Goal: Information Seeking & Learning: Learn about a topic

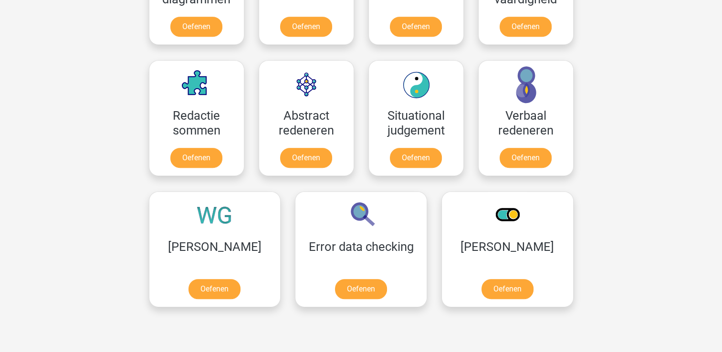
scroll to position [650, 0]
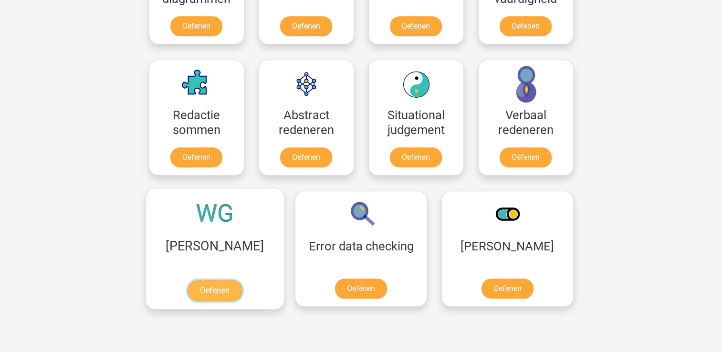
click at [197, 293] on link "Oefenen" at bounding box center [215, 290] width 54 height 21
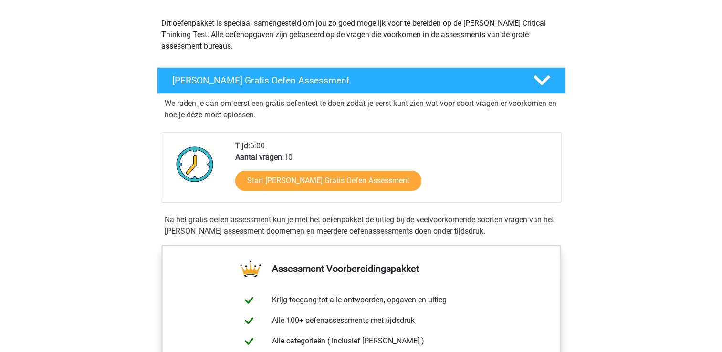
scroll to position [99, 0]
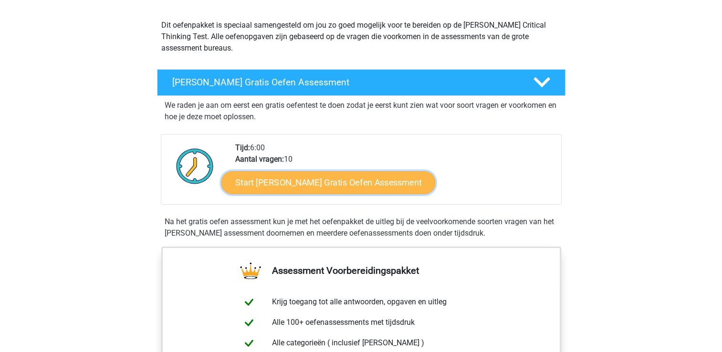
click at [365, 177] on link "Start Watson Glaser Gratis Oefen Assessment" at bounding box center [328, 182] width 214 height 23
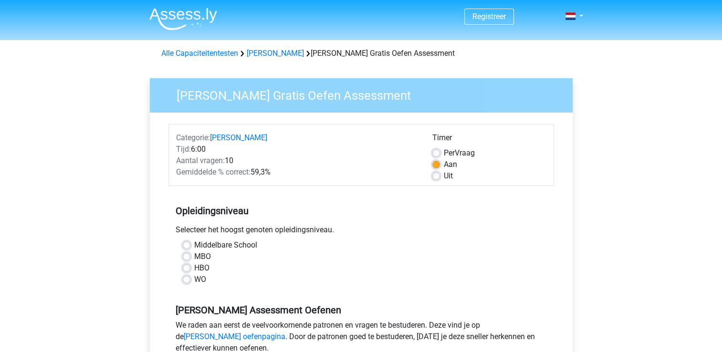
click at [194, 281] on label "WO" at bounding box center [200, 279] width 12 height 11
click at [187, 281] on input "WO" at bounding box center [187, 279] width 8 height 10
radio input "true"
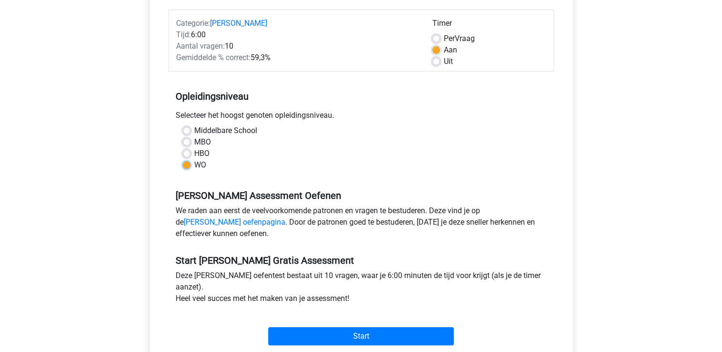
scroll to position [156, 0]
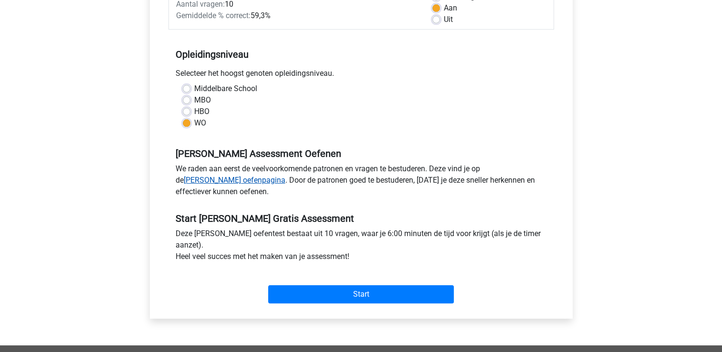
click at [285, 176] on link "Watson Glaser oefenpagina" at bounding box center [235, 180] width 102 height 9
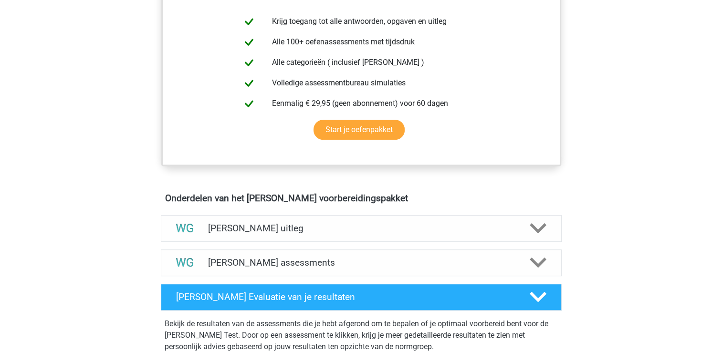
scroll to position [440, 0]
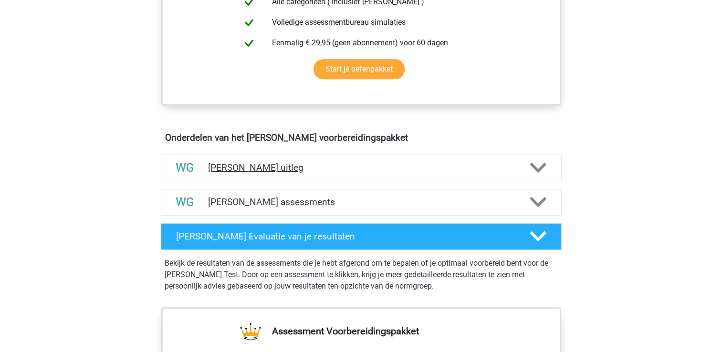
click at [542, 167] on polygon at bounding box center [538, 168] width 17 height 10
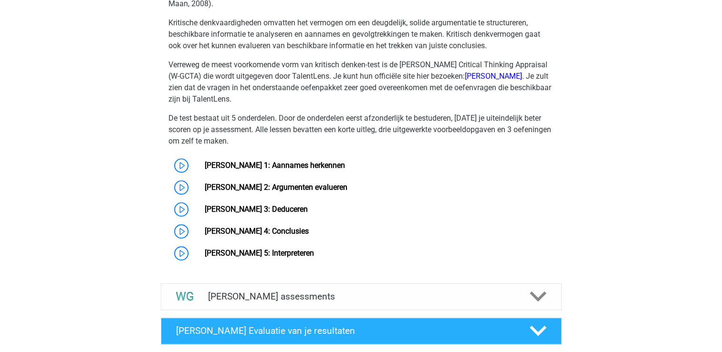
scroll to position [693, 0]
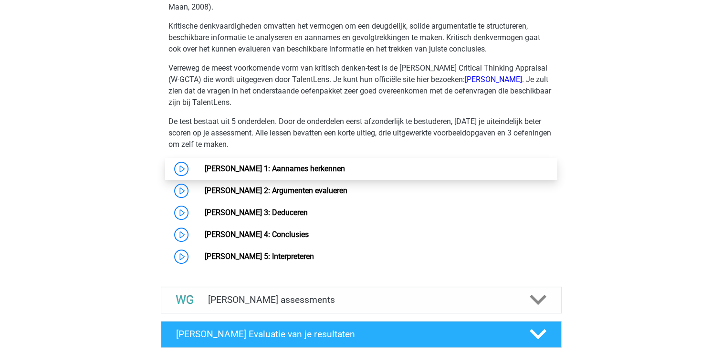
click at [205, 165] on link "Watson Glaser 1: Aannames herkennen" at bounding box center [275, 168] width 140 height 9
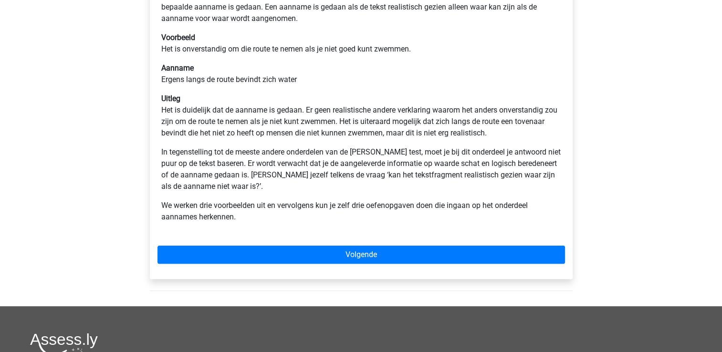
scroll to position [207, 0]
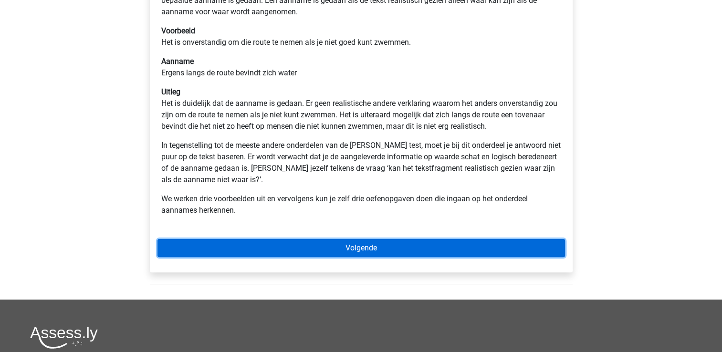
click at [366, 248] on link "Volgende" at bounding box center [360, 248] width 407 height 18
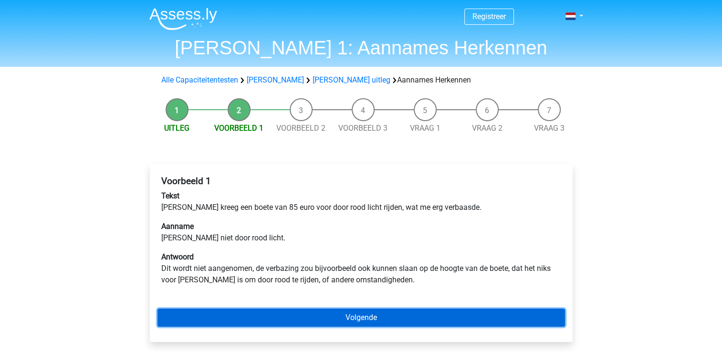
click at [352, 321] on link "Volgende" at bounding box center [360, 318] width 407 height 18
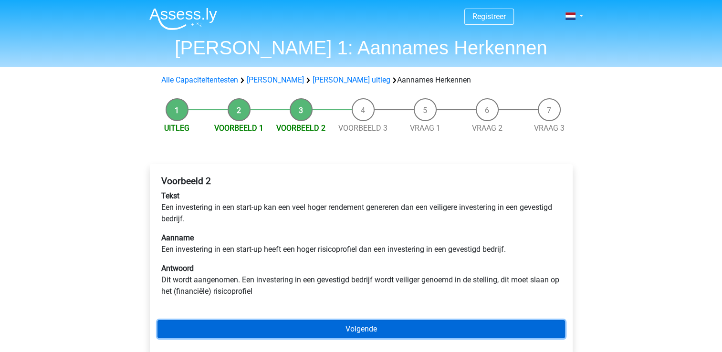
click at [382, 332] on link "Volgende" at bounding box center [360, 329] width 407 height 18
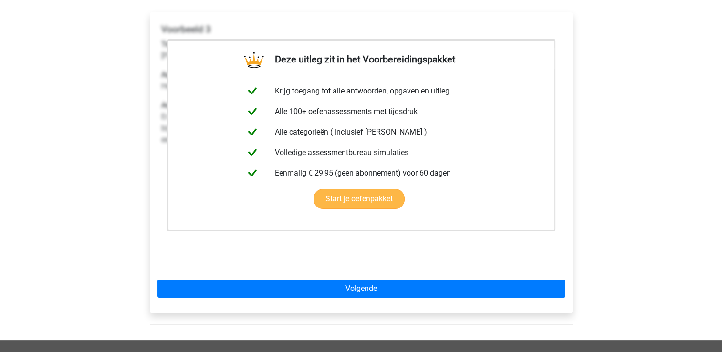
scroll to position [152, 0]
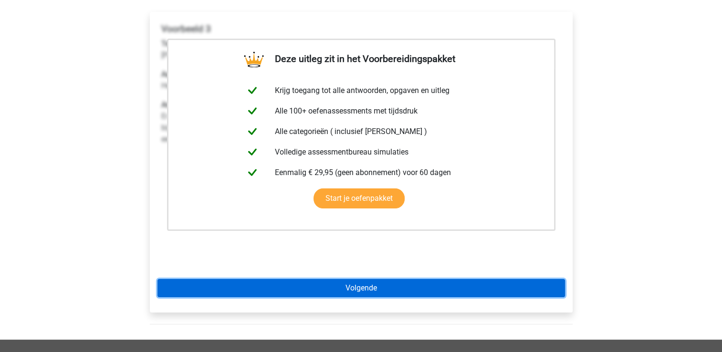
click at [406, 286] on link "Volgende" at bounding box center [360, 288] width 407 height 18
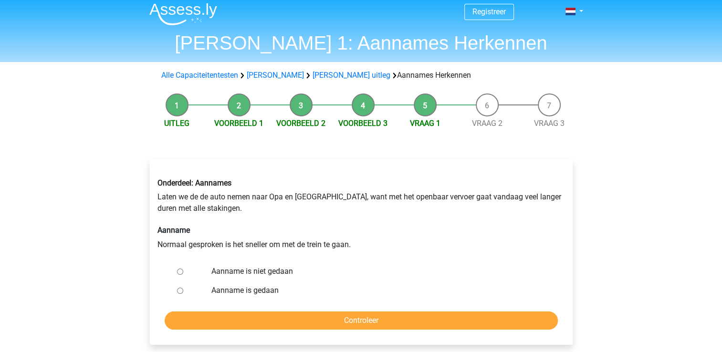
scroll to position [4, 0]
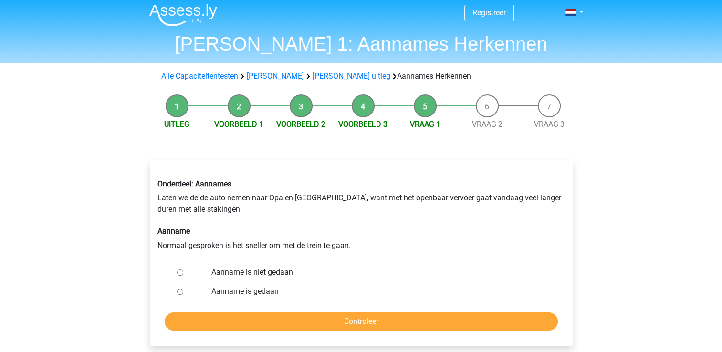
click at [177, 274] on input "Aanname is niet gedaan" at bounding box center [180, 273] width 6 height 6
radio input "true"
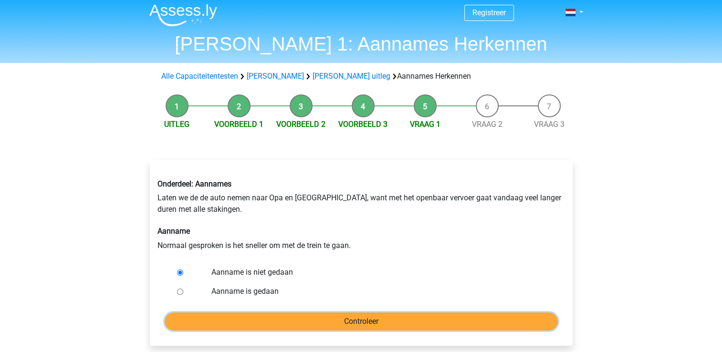
click at [307, 322] on input "Controleer" at bounding box center [361, 322] width 393 height 18
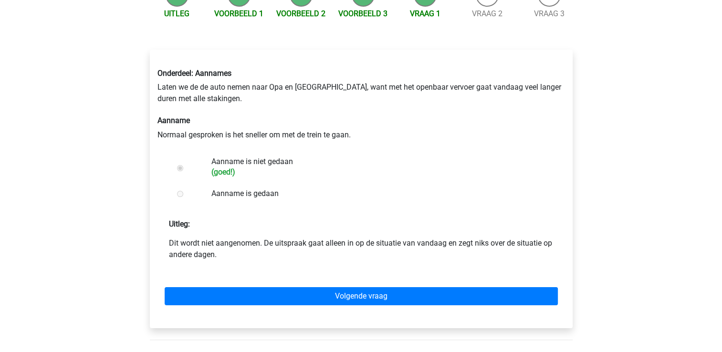
scroll to position [118, 0]
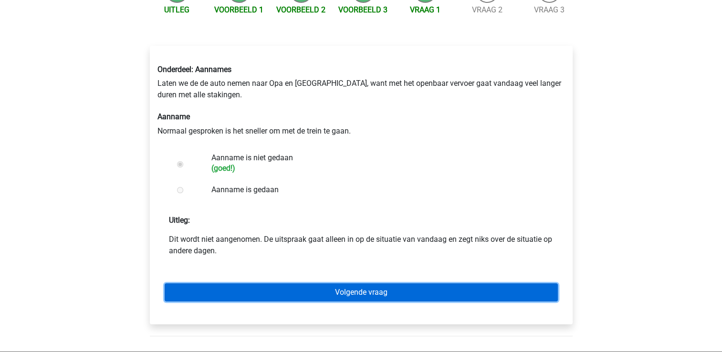
click at [361, 291] on link "Volgende vraag" at bounding box center [361, 292] width 393 height 18
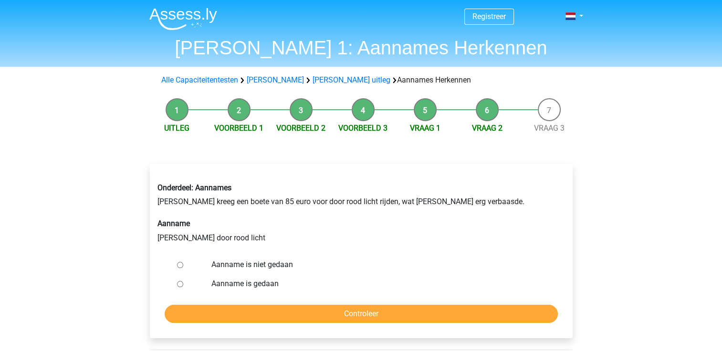
click at [179, 266] on input "Aanname is niet gedaan" at bounding box center [180, 265] width 6 height 6
radio input "true"
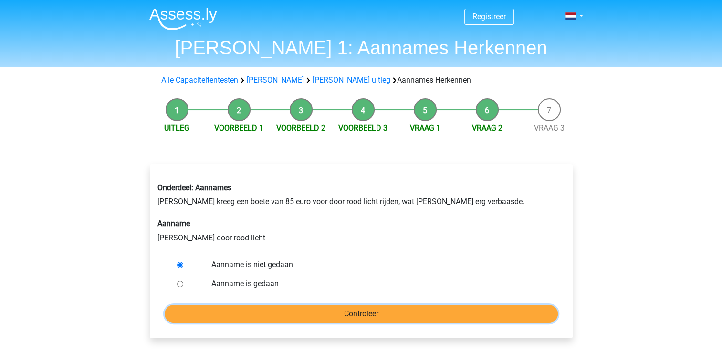
click at [357, 314] on input "Controleer" at bounding box center [361, 314] width 393 height 18
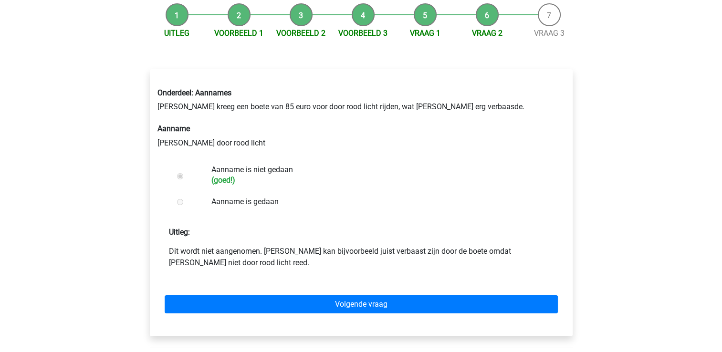
scroll to position [95, 0]
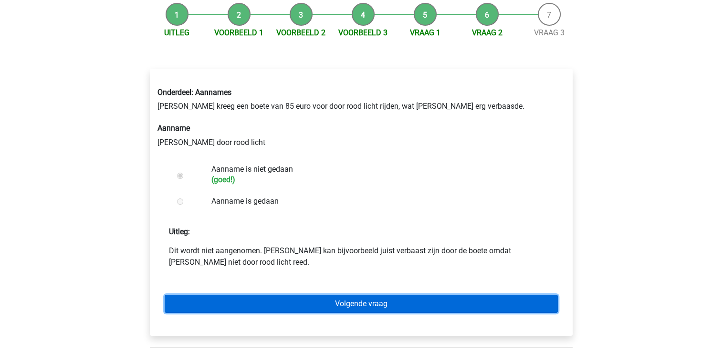
click at [364, 303] on link "Volgende vraag" at bounding box center [361, 304] width 393 height 18
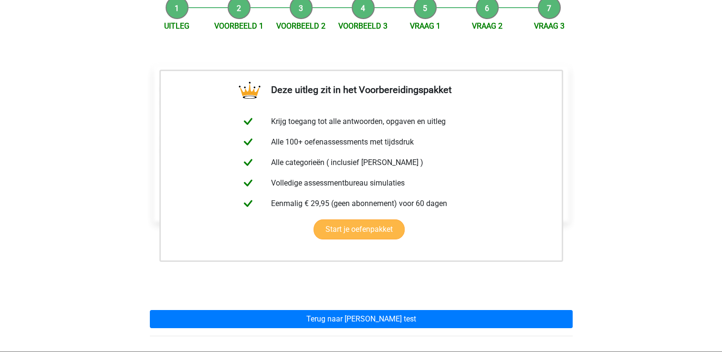
scroll to position [126, 0]
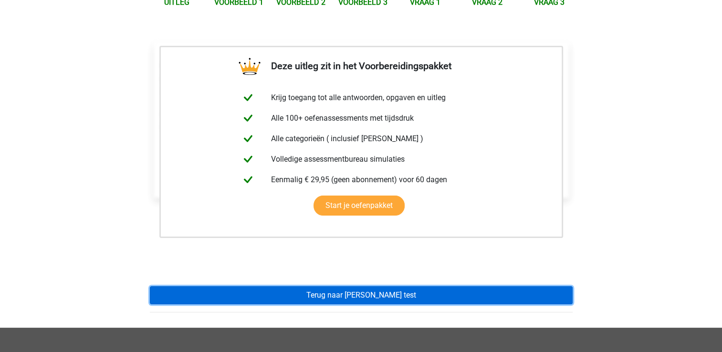
click at [372, 295] on link "Terug naar watson glaser test" at bounding box center [361, 295] width 423 height 18
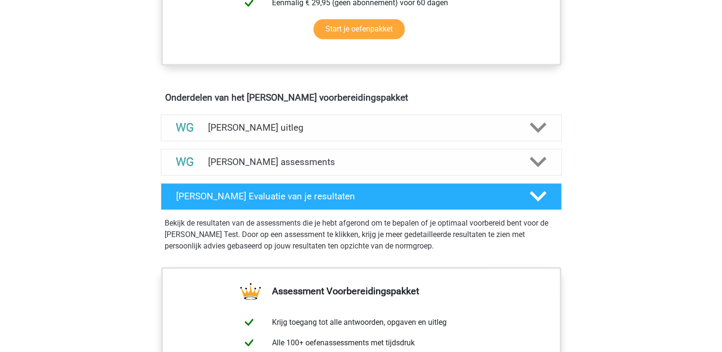
scroll to position [482, 0]
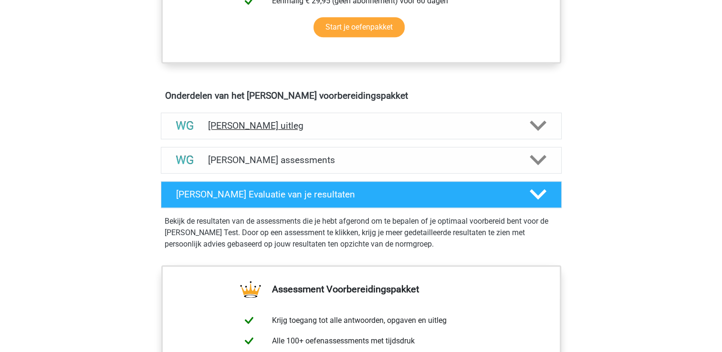
click at [279, 126] on h4 "[PERSON_NAME] uitleg" at bounding box center [361, 125] width 306 height 11
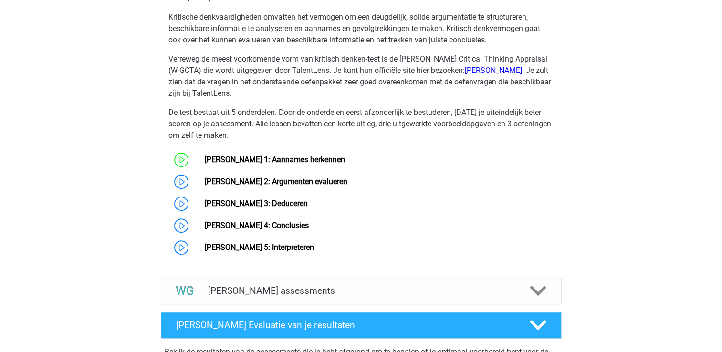
scroll to position [702, 0]
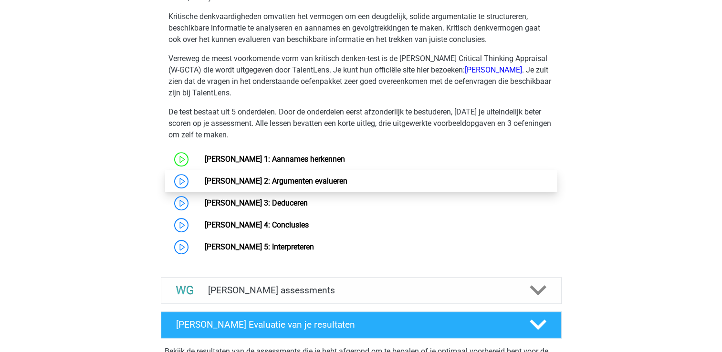
drag, startPoint x: 178, startPoint y: 181, endPoint x: 238, endPoint y: 177, distance: 60.3
click at [238, 177] on link "Watson Glaser 2: Argumenten evalueren" at bounding box center [276, 181] width 143 height 9
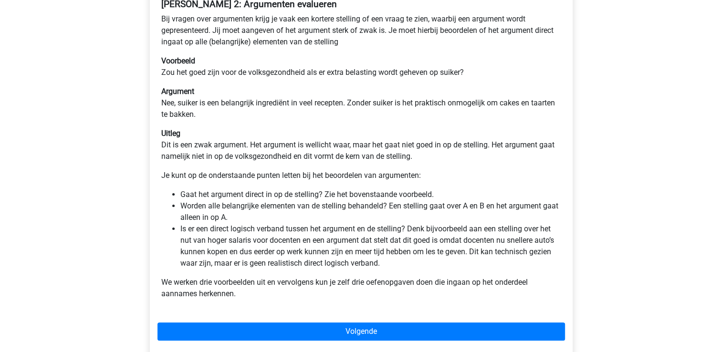
scroll to position [202, 0]
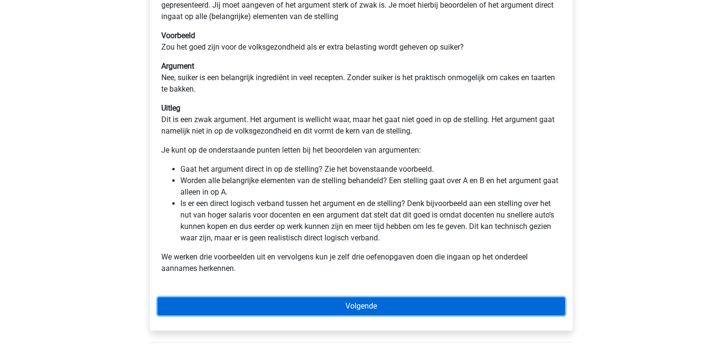
click at [357, 311] on link "Volgende" at bounding box center [360, 306] width 407 height 18
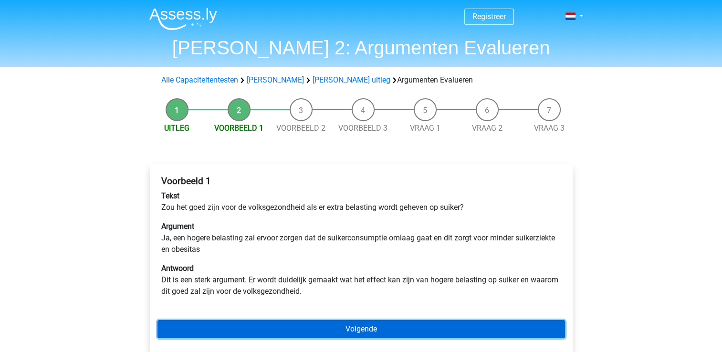
click at [361, 326] on link "Volgende" at bounding box center [360, 329] width 407 height 18
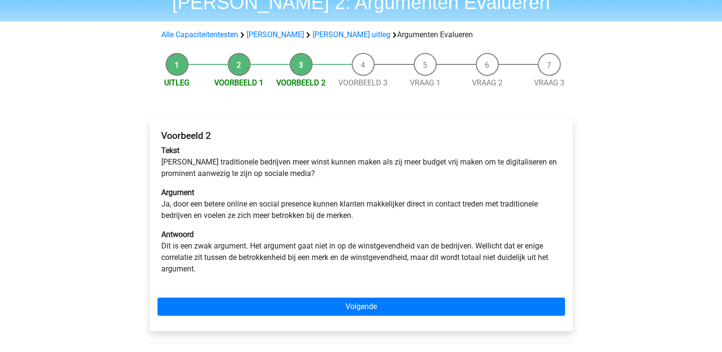
scroll to position [46, 0]
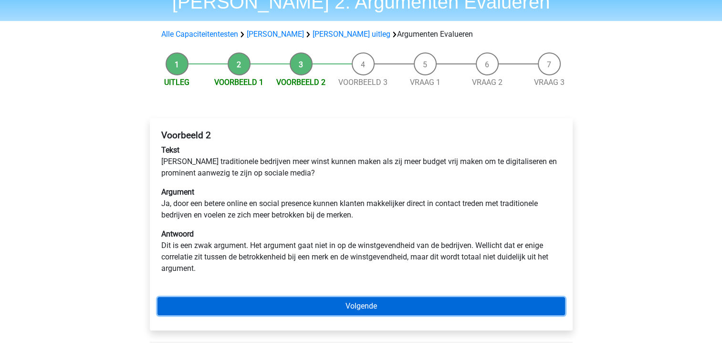
click at [391, 301] on link "Volgende" at bounding box center [360, 306] width 407 height 18
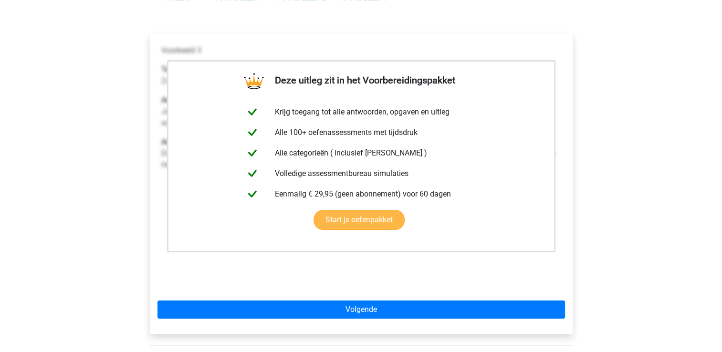
scroll to position [133, 0]
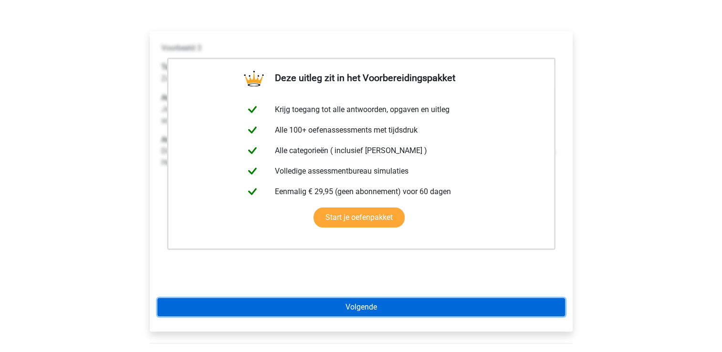
click at [366, 307] on link "Volgende" at bounding box center [360, 307] width 407 height 18
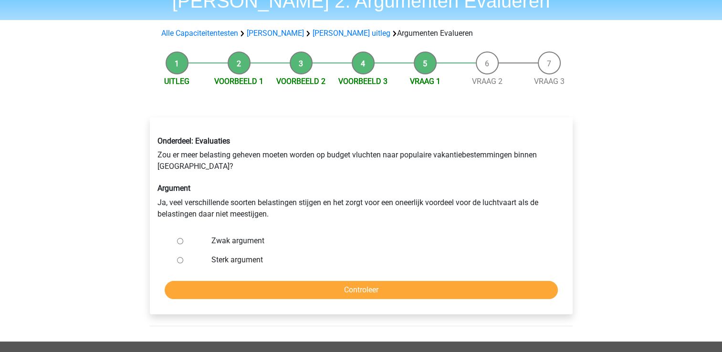
scroll to position [48, 0]
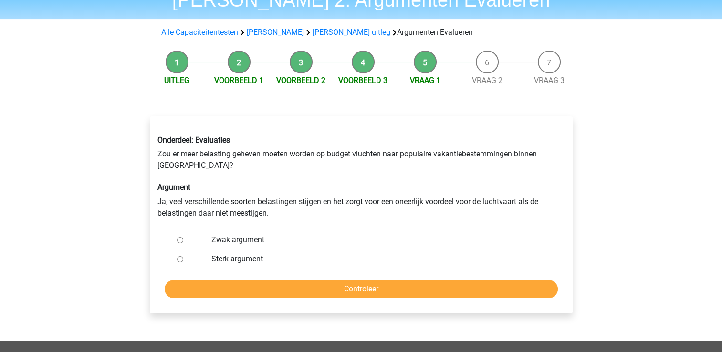
click at [179, 240] on input "Zwak argument" at bounding box center [180, 240] width 6 height 6
radio input "true"
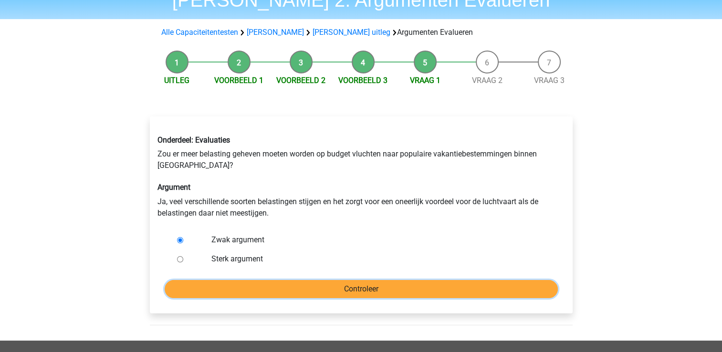
click at [352, 290] on input "Controleer" at bounding box center [361, 289] width 393 height 18
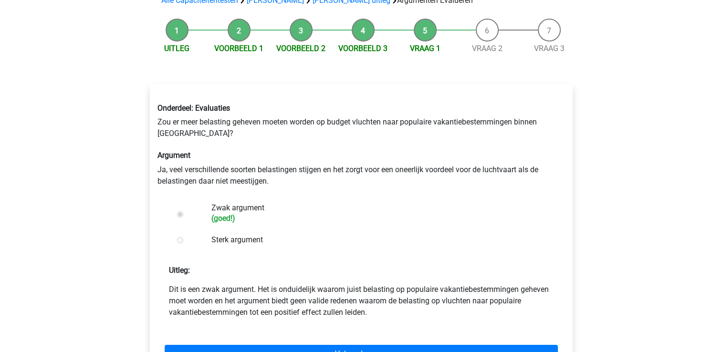
scroll to position [130, 0]
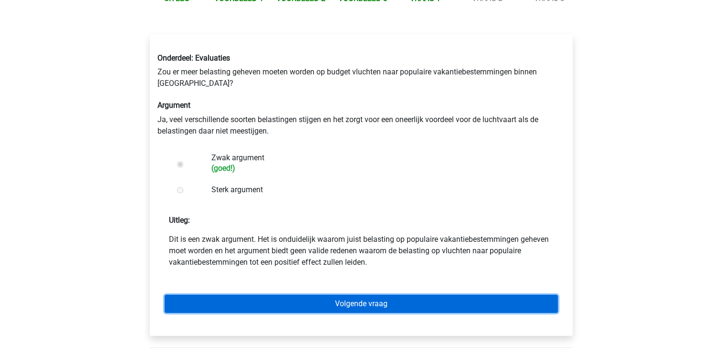
click at [344, 303] on link "Volgende vraag" at bounding box center [361, 304] width 393 height 18
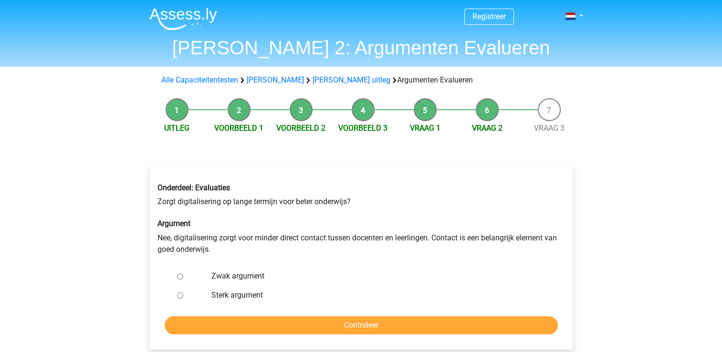
click at [178, 276] on input "Zwak argument" at bounding box center [180, 276] width 6 height 6
radio input "true"
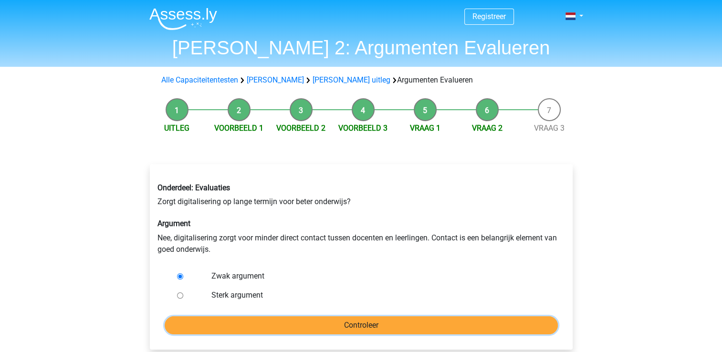
click at [300, 323] on input "Controleer" at bounding box center [361, 325] width 393 height 18
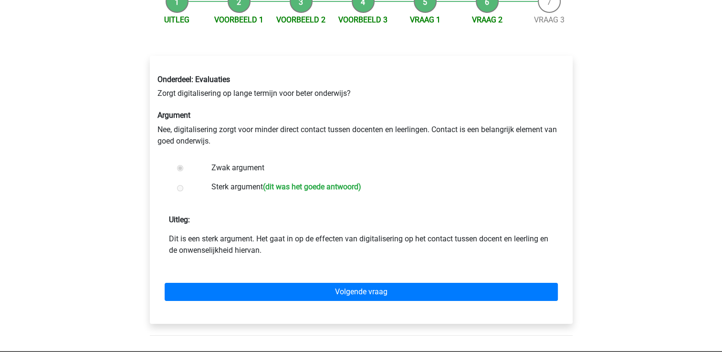
scroll to position [108, 0]
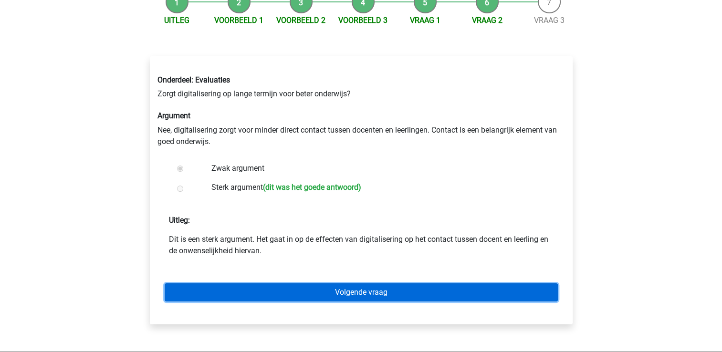
click at [340, 293] on link "Volgende vraag" at bounding box center [361, 292] width 393 height 18
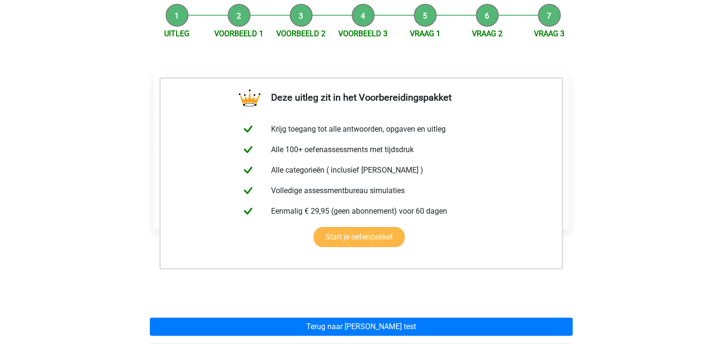
scroll to position [103, 0]
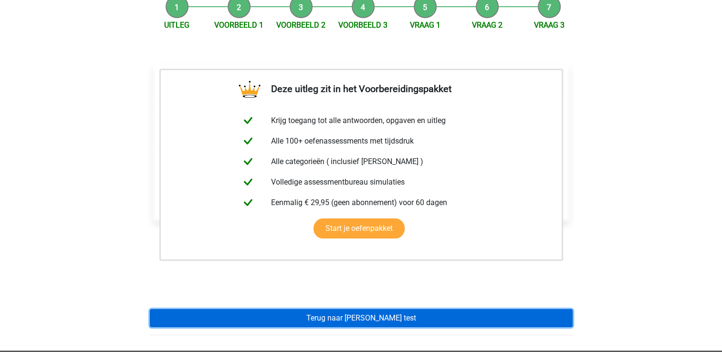
click at [365, 314] on link "Terug naar watson glaser test" at bounding box center [361, 318] width 423 height 18
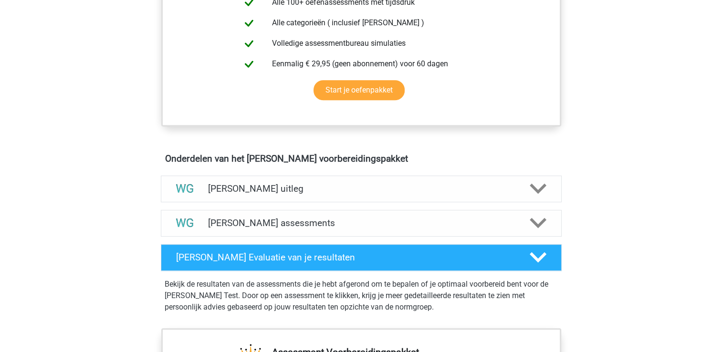
scroll to position [421, 0]
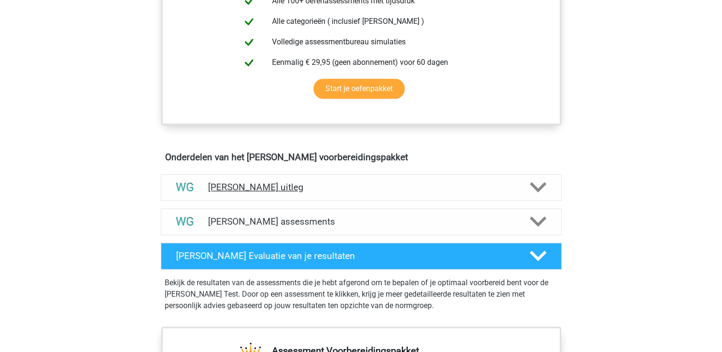
click at [403, 182] on h4 "[PERSON_NAME] uitleg" at bounding box center [361, 187] width 306 height 11
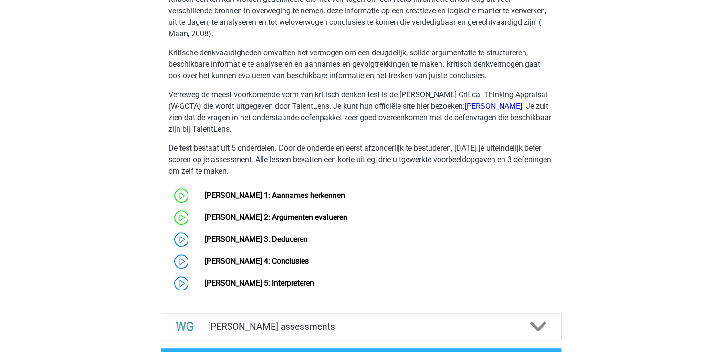
scroll to position [669, 0]
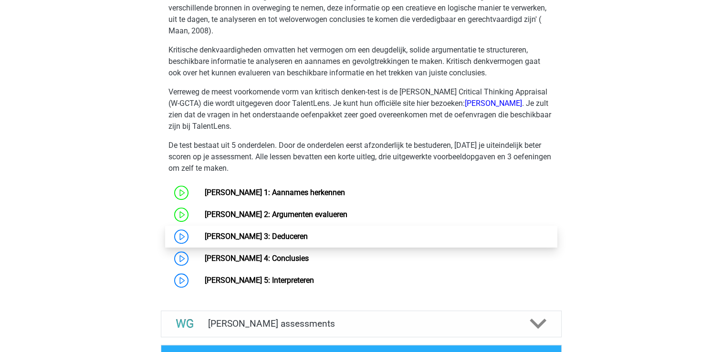
click at [239, 233] on link "Watson Glaser 3: Deduceren" at bounding box center [256, 236] width 103 height 9
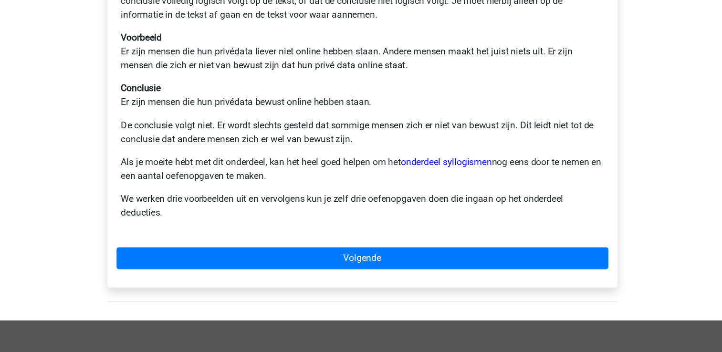
scroll to position [160, 0]
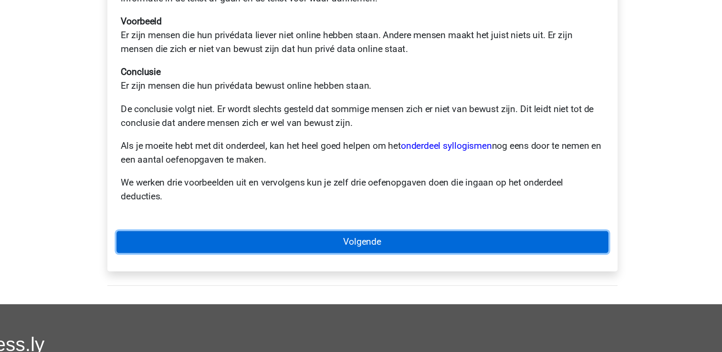
click at [378, 261] on link "Volgende" at bounding box center [360, 260] width 407 height 18
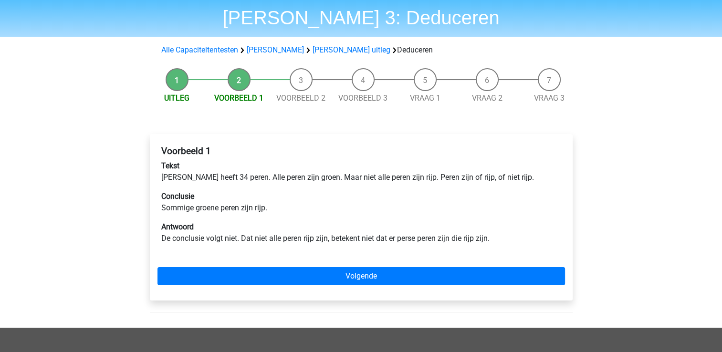
scroll to position [35, 0]
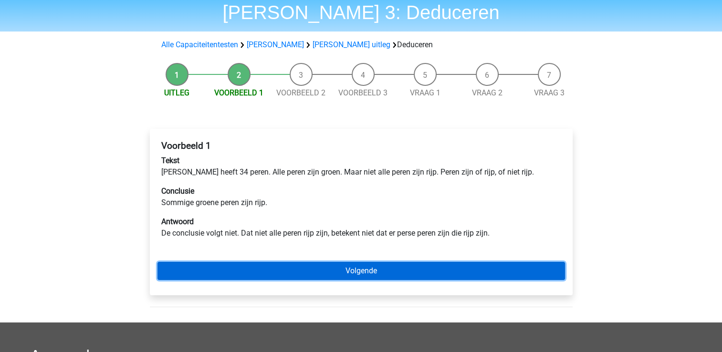
click at [379, 267] on link "Volgende" at bounding box center [360, 271] width 407 height 18
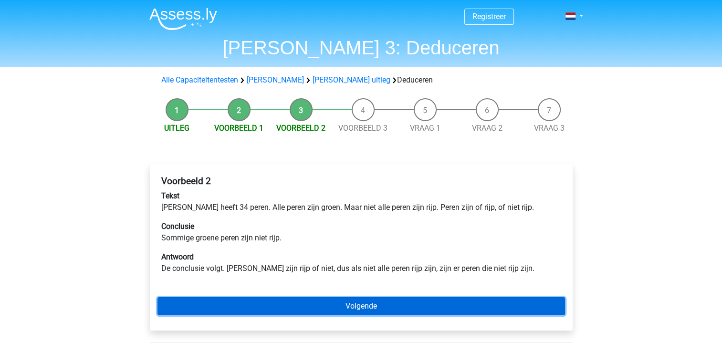
click at [349, 302] on link "Volgende" at bounding box center [360, 306] width 407 height 18
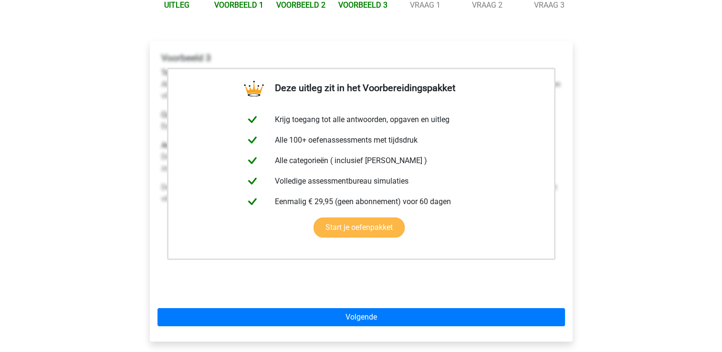
scroll to position [137, 0]
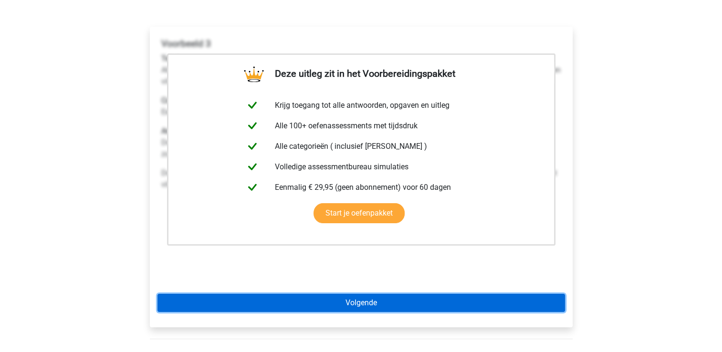
click at [384, 306] on link "Volgende" at bounding box center [360, 303] width 407 height 18
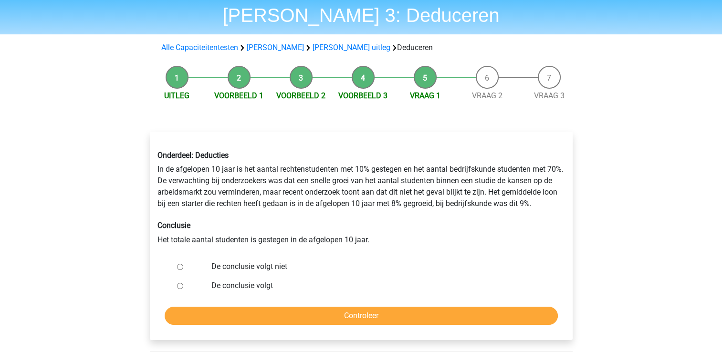
scroll to position [33, 0]
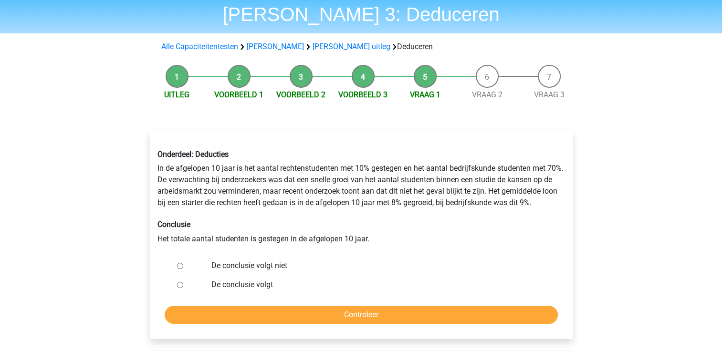
click at [180, 265] on input "De conclusie volgt niet" at bounding box center [180, 266] width 6 height 6
radio input "true"
click at [276, 311] on input "Controleer" at bounding box center [361, 315] width 393 height 18
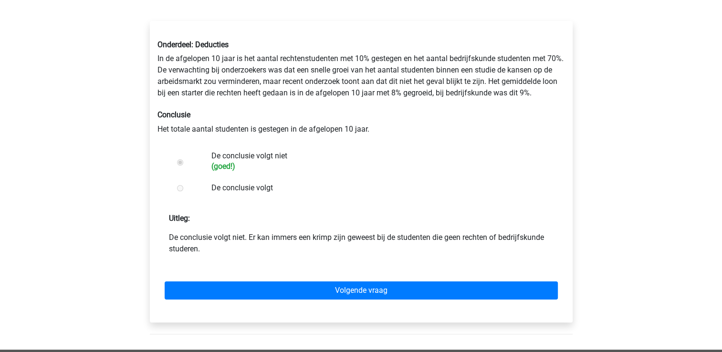
scroll to position [143, 0]
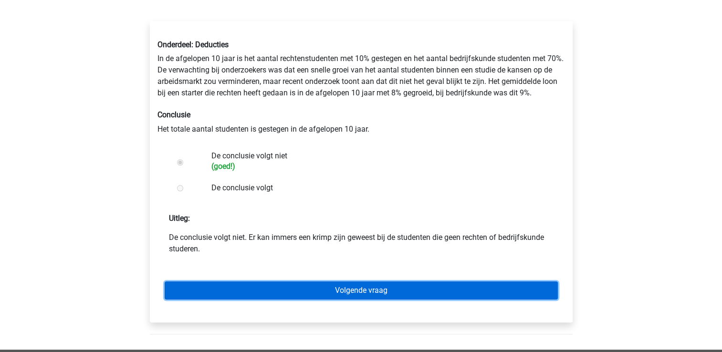
click at [356, 286] on link "Volgende vraag" at bounding box center [361, 291] width 393 height 18
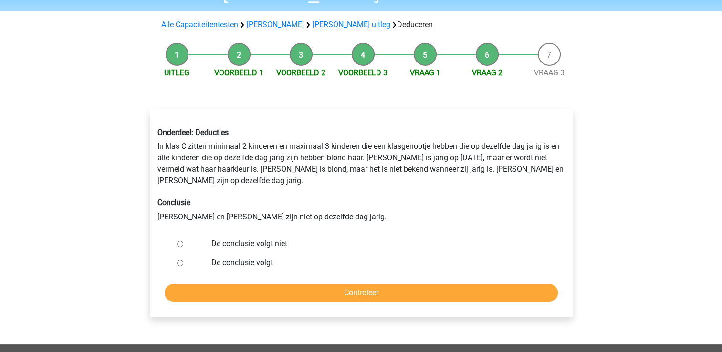
scroll to position [55, 0]
click at [181, 241] on input "De conclusie volgt niet" at bounding box center [180, 244] width 6 height 6
radio input "true"
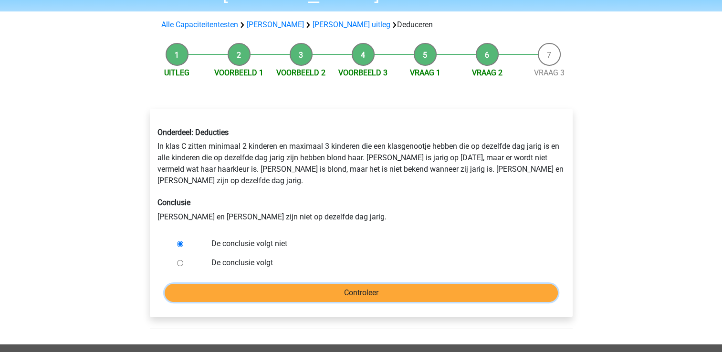
click at [299, 284] on input "Controleer" at bounding box center [361, 293] width 393 height 18
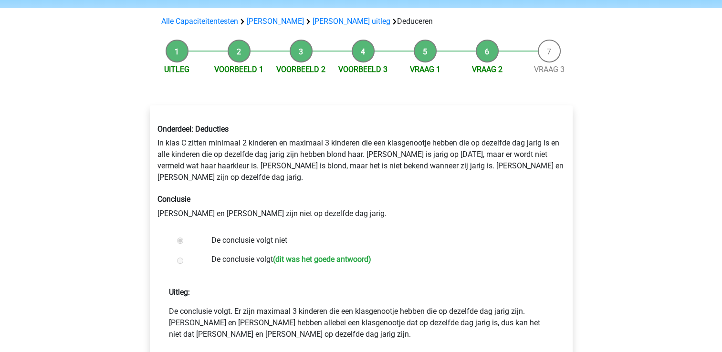
scroll to position [173, 0]
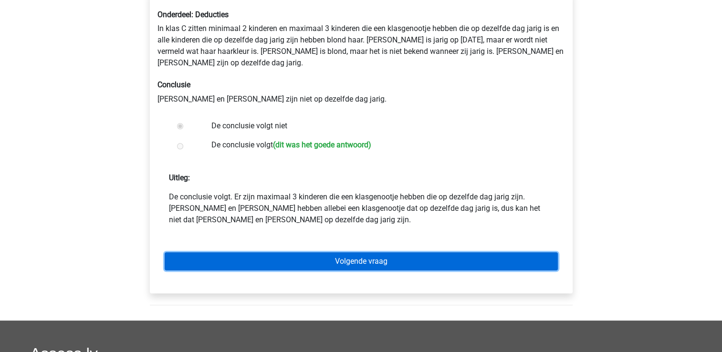
click at [413, 252] on link "Volgende vraag" at bounding box center [361, 261] width 393 height 18
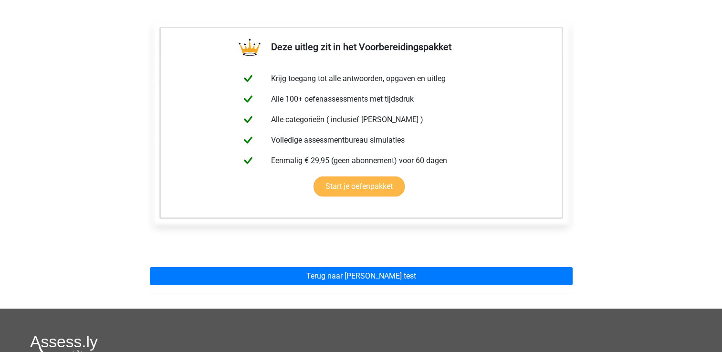
scroll to position [146, 0]
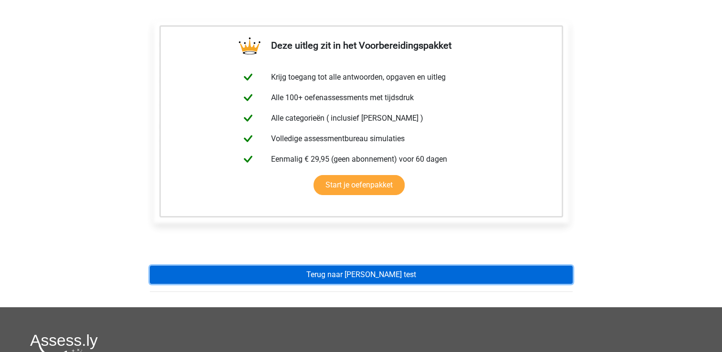
click at [414, 273] on link "Terug naar [PERSON_NAME] test" at bounding box center [361, 275] width 423 height 18
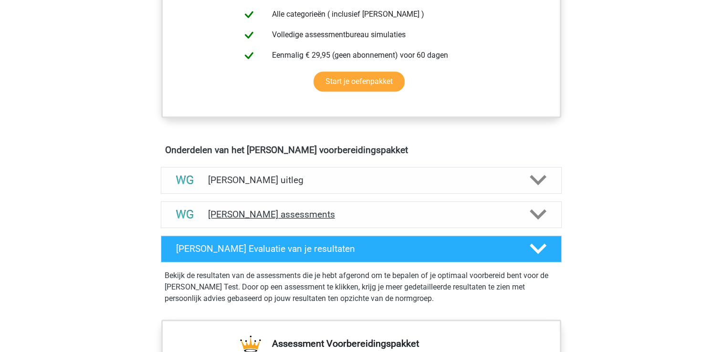
scroll to position [427, 0]
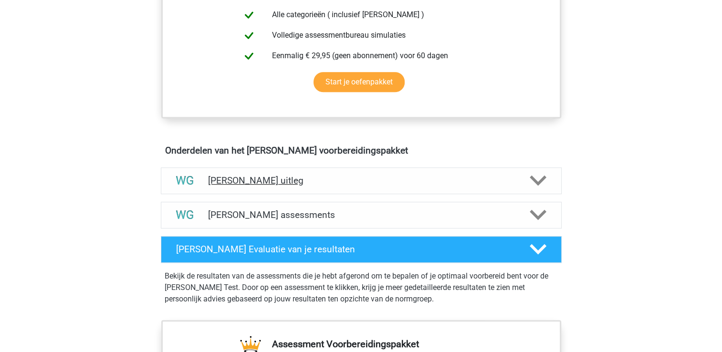
click at [320, 178] on h4 "[PERSON_NAME] uitleg" at bounding box center [361, 180] width 306 height 11
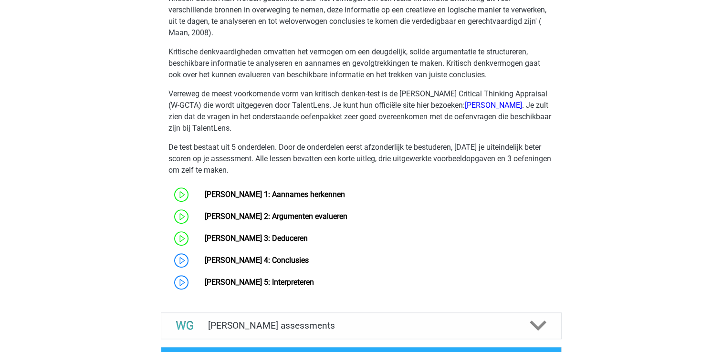
scroll to position [671, 0]
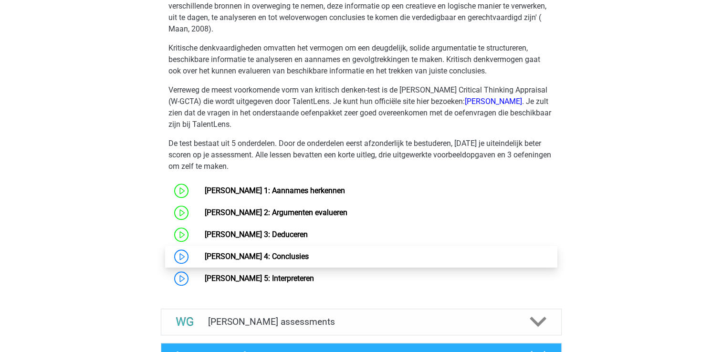
click at [218, 253] on link "[PERSON_NAME] 4: Conclusies" at bounding box center [257, 256] width 104 height 9
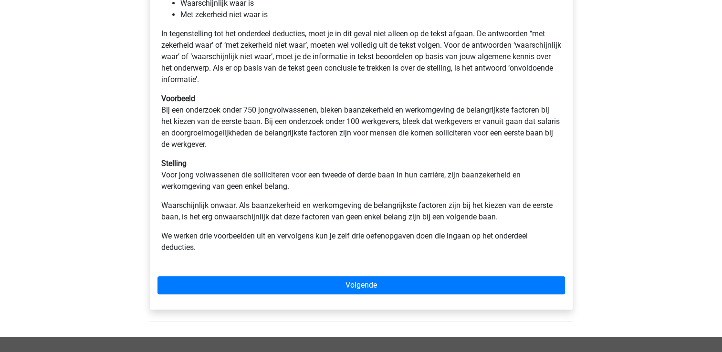
scroll to position [258, 0]
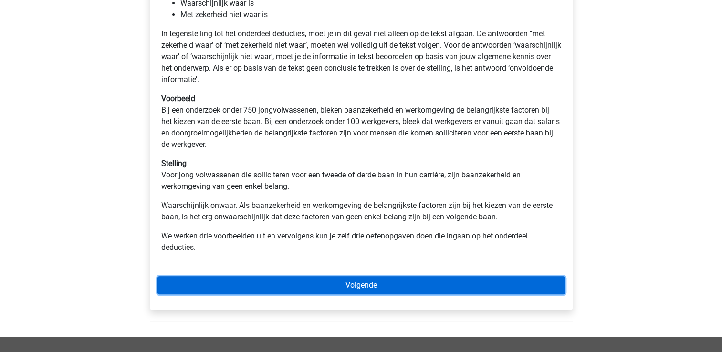
click at [375, 282] on link "Volgende" at bounding box center [360, 285] width 407 height 18
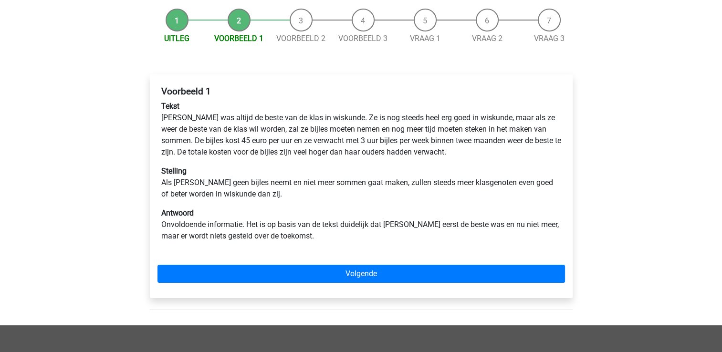
scroll to position [91, 0]
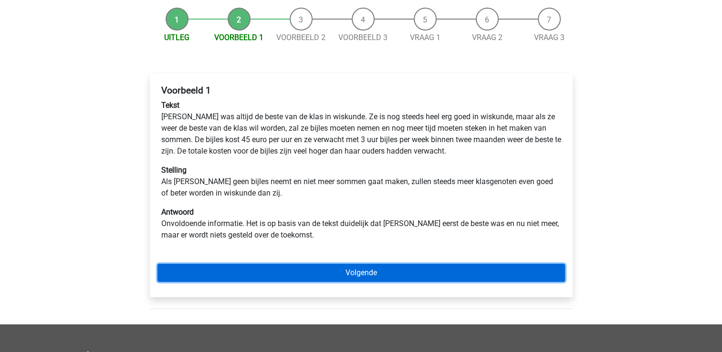
click at [405, 273] on link "Volgende" at bounding box center [360, 273] width 407 height 18
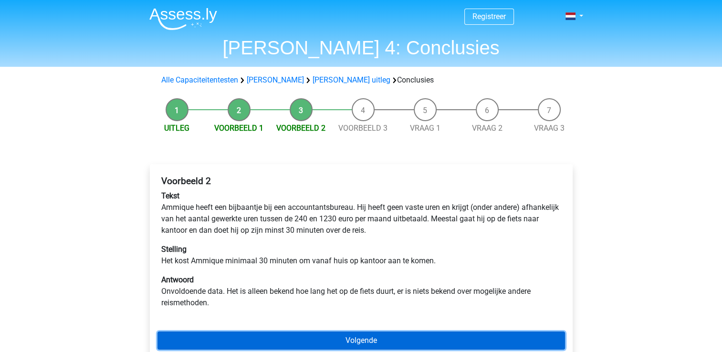
click at [385, 344] on link "Volgende" at bounding box center [360, 341] width 407 height 18
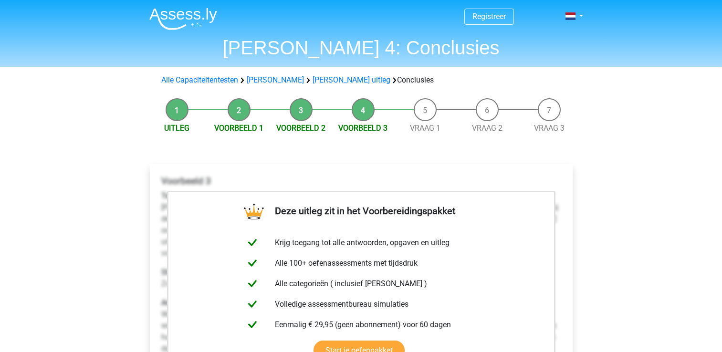
scroll to position [142, 0]
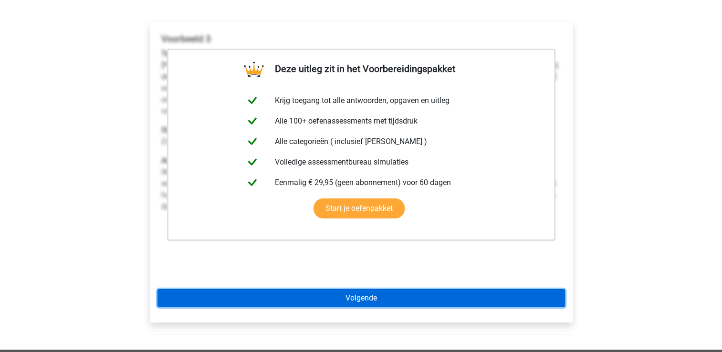
click at [409, 305] on link "Volgende" at bounding box center [360, 298] width 407 height 18
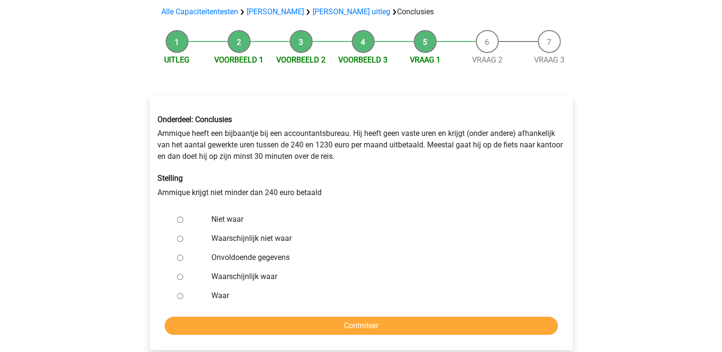
scroll to position [72, 0]
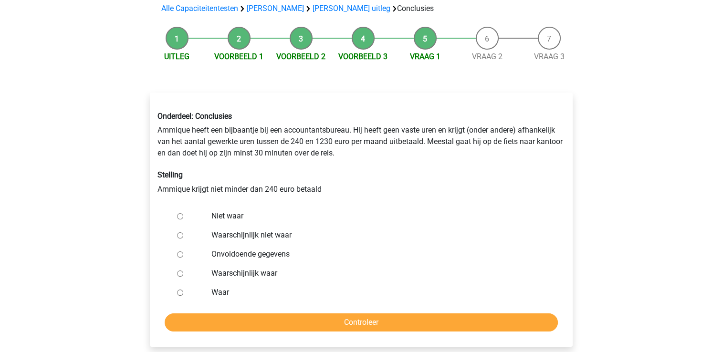
click at [179, 278] on div at bounding box center [188, 273] width 31 height 19
click at [179, 275] on input "Waarschijnlijk waar" at bounding box center [180, 274] width 6 height 6
radio input "true"
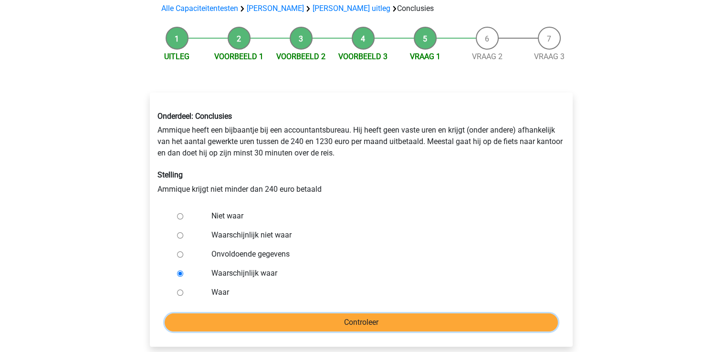
click at [236, 321] on input "Controleer" at bounding box center [361, 322] width 393 height 18
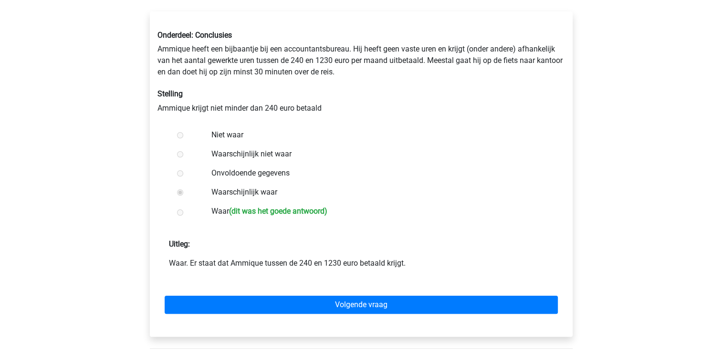
scroll to position [154, 0]
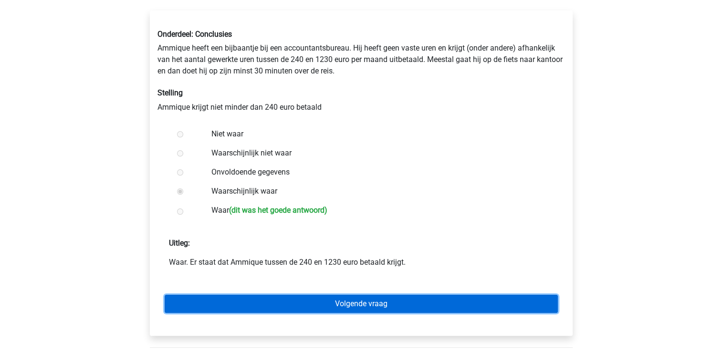
click at [372, 303] on link "Volgende vraag" at bounding box center [361, 304] width 393 height 18
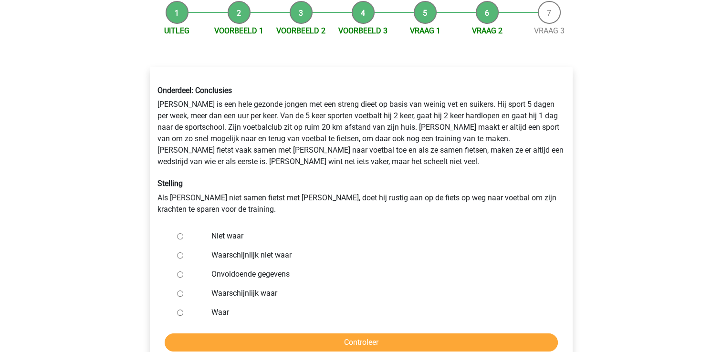
scroll to position [98, 0]
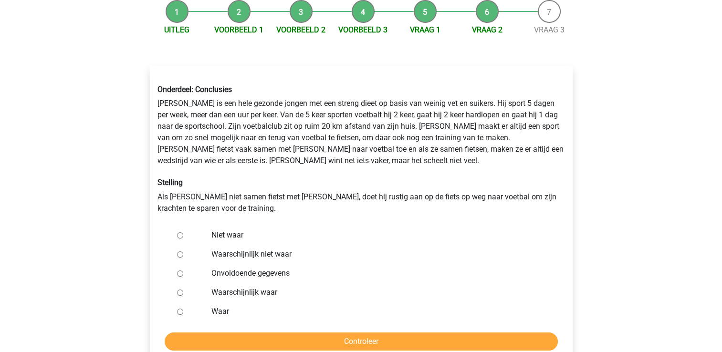
click at [181, 254] on input "Waarschijnlijk niet waar" at bounding box center [180, 254] width 6 height 6
radio input "true"
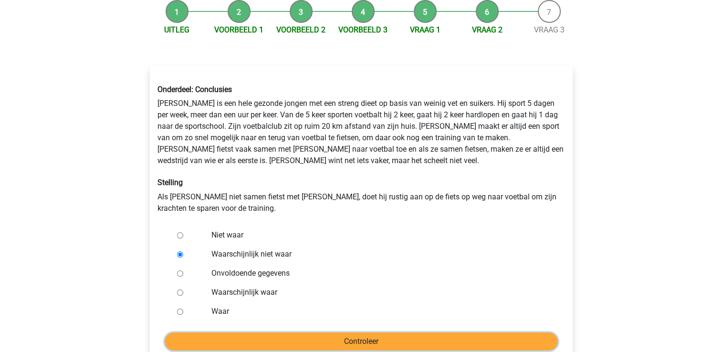
click at [257, 338] on input "Controleer" at bounding box center [361, 342] width 393 height 18
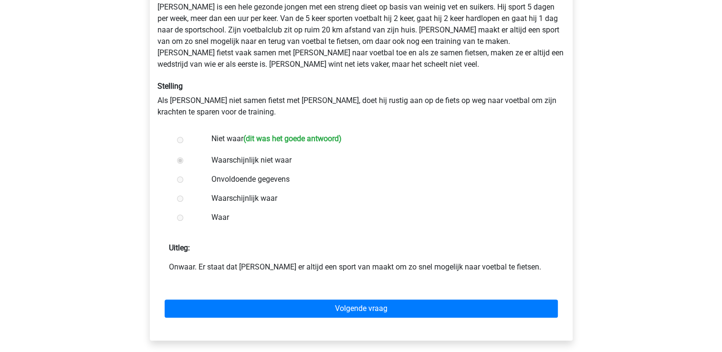
scroll to position [196, 0]
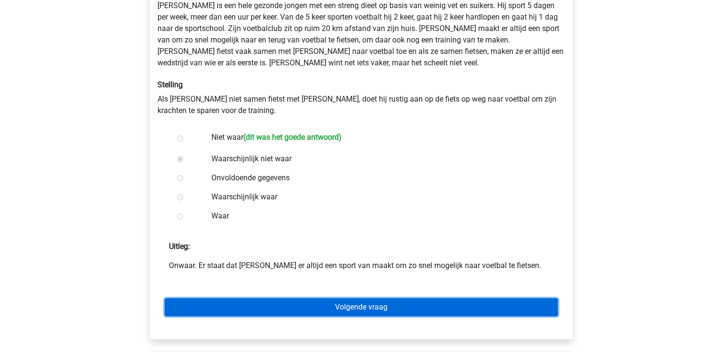
click at [361, 313] on link "Volgende vraag" at bounding box center [361, 307] width 393 height 18
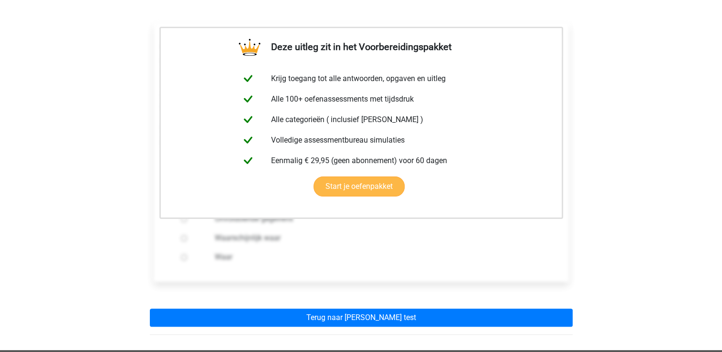
scroll to position [189, 0]
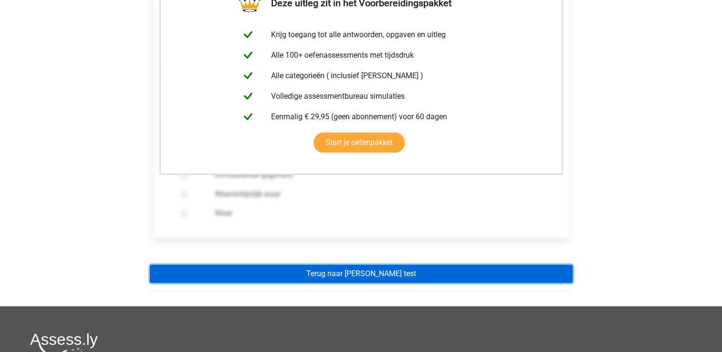
click at [395, 266] on link "Terug naar watson glaser test" at bounding box center [361, 274] width 423 height 18
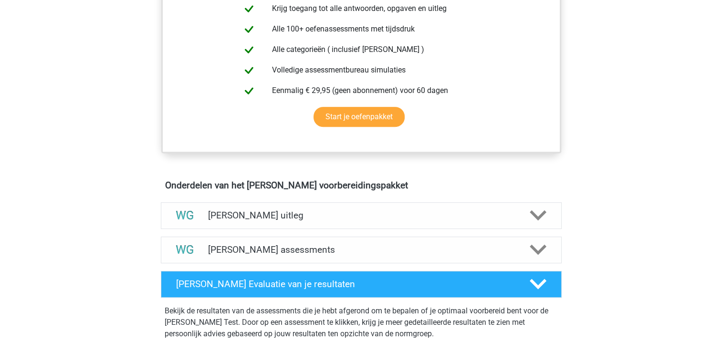
scroll to position [437, 0]
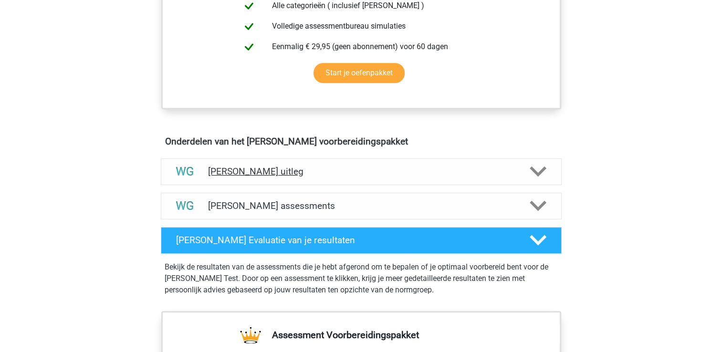
click at [265, 169] on h4 "[PERSON_NAME] uitleg" at bounding box center [361, 171] width 306 height 11
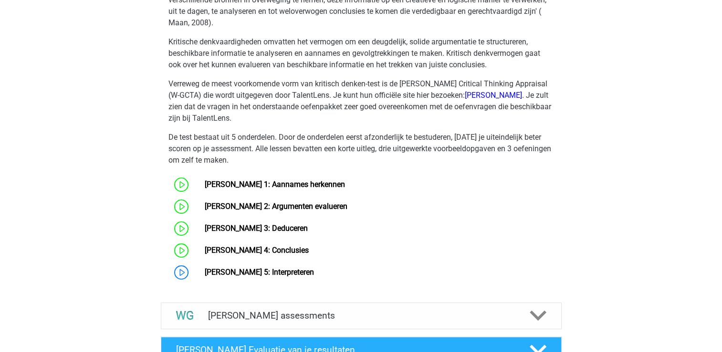
scroll to position [679, 0]
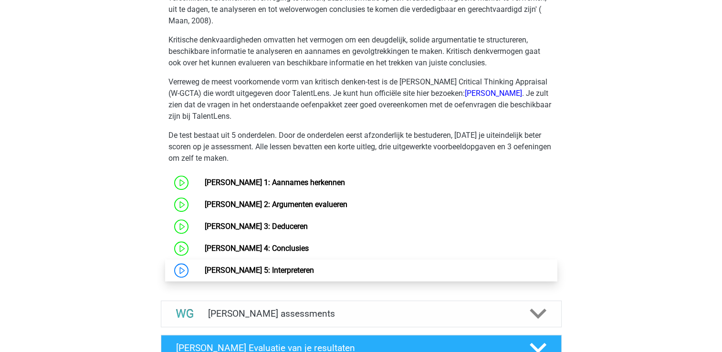
click at [219, 267] on link "[PERSON_NAME] 5: Interpreteren" at bounding box center [259, 270] width 109 height 9
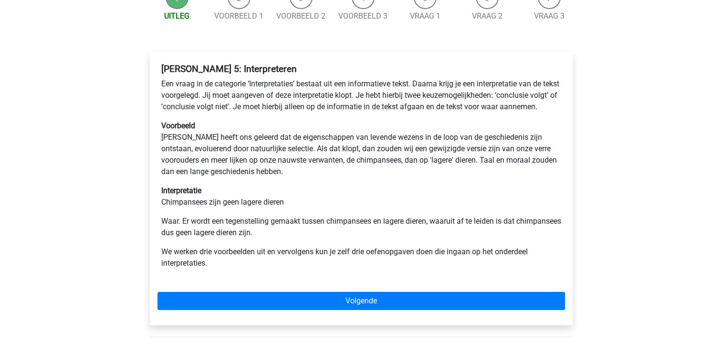
scroll to position [114, 0]
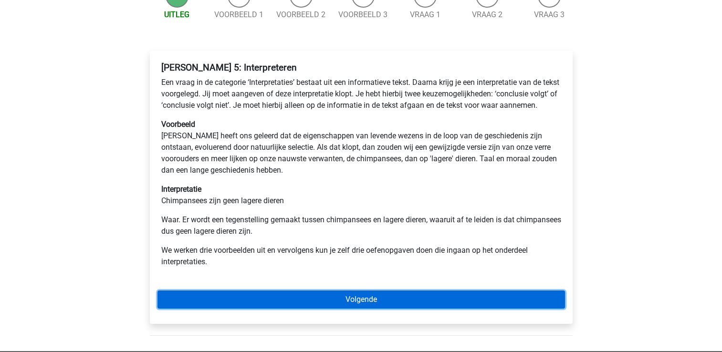
click at [353, 309] on link "Volgende" at bounding box center [360, 300] width 407 height 18
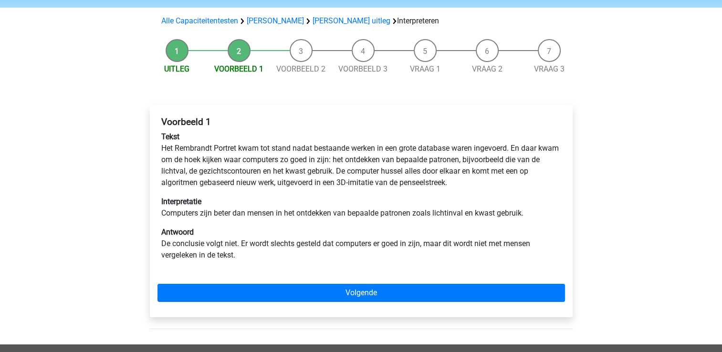
scroll to position [66, 0]
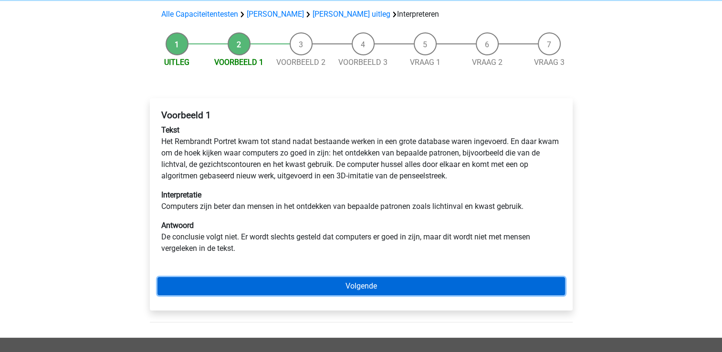
click at [365, 282] on link "Volgende" at bounding box center [360, 286] width 407 height 18
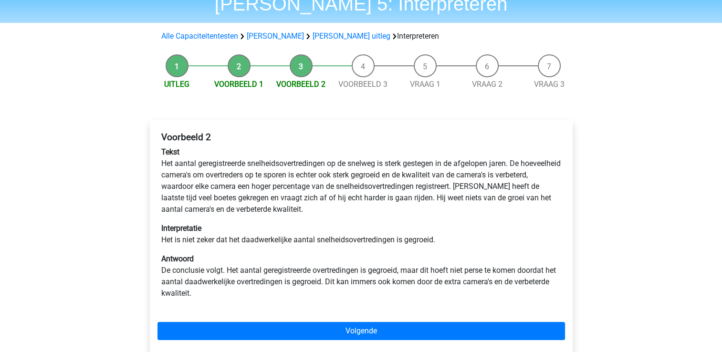
scroll to position [46, 0]
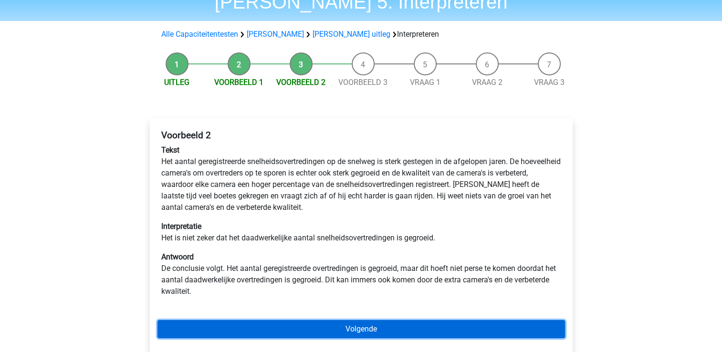
click at [389, 330] on link "Volgende" at bounding box center [360, 329] width 407 height 18
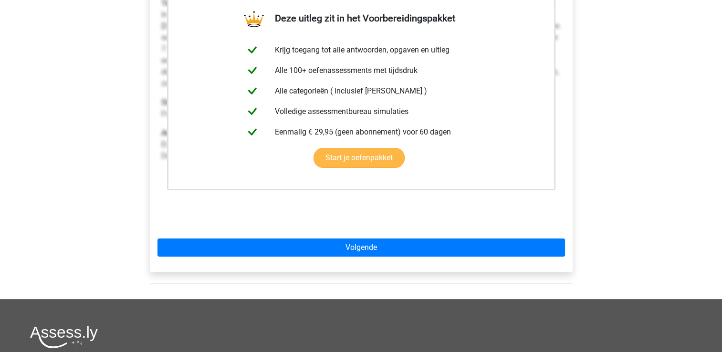
scroll to position [204, 0]
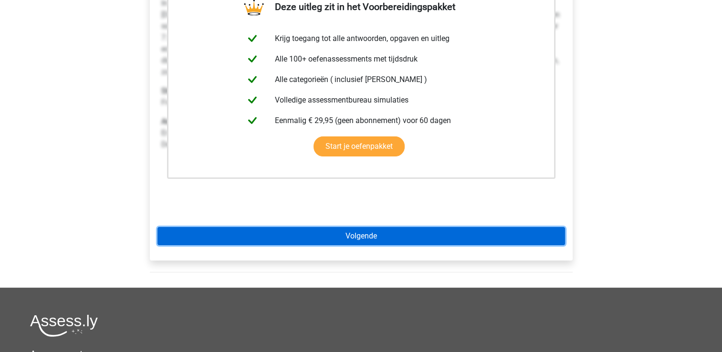
click at [401, 241] on link "Volgende" at bounding box center [360, 236] width 407 height 18
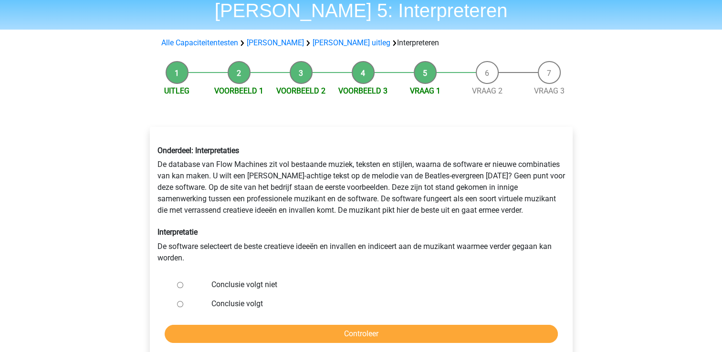
scroll to position [38, 0]
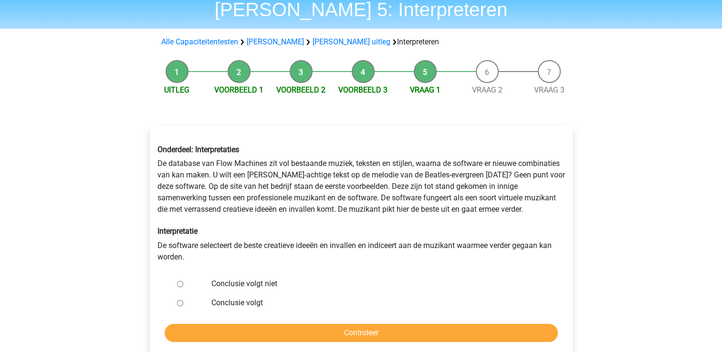
click at [178, 283] on input "Conclusie volgt niet" at bounding box center [180, 284] width 6 height 6
radio input "true"
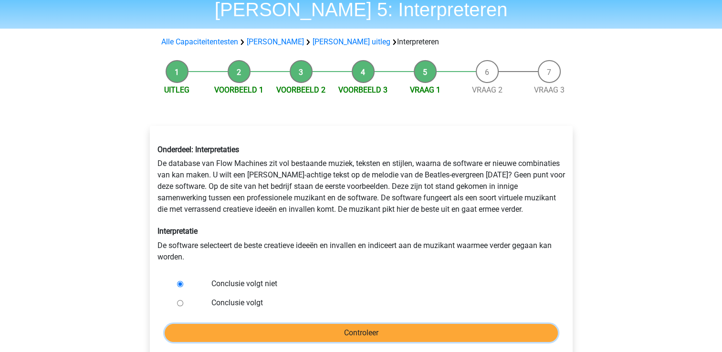
click at [243, 333] on input "Controleer" at bounding box center [361, 333] width 393 height 18
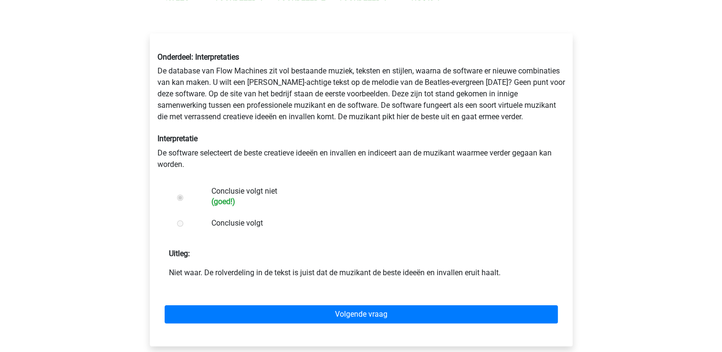
scroll to position [145, 0]
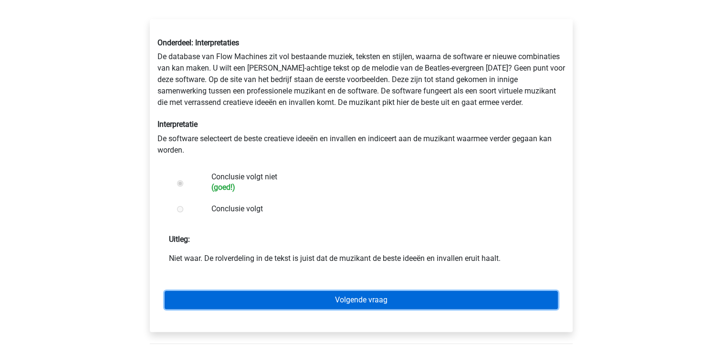
click at [338, 299] on link "Volgende vraag" at bounding box center [361, 300] width 393 height 18
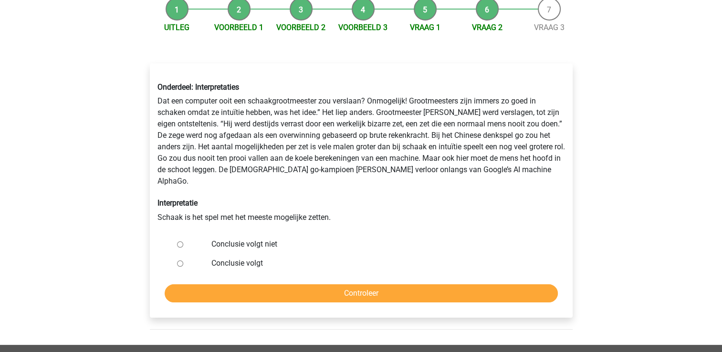
scroll to position [101, 0]
click at [181, 241] on input "Conclusie volgt niet" at bounding box center [180, 244] width 6 height 6
radio input "true"
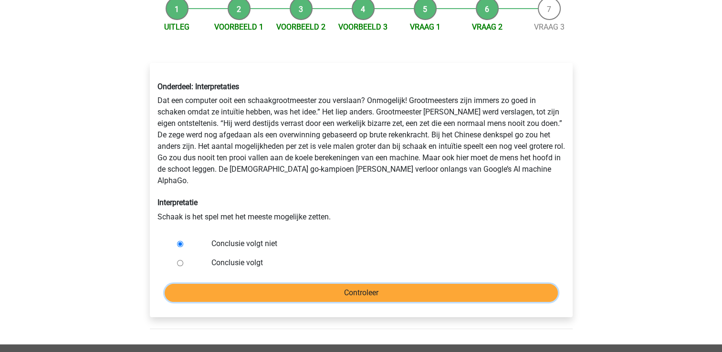
click at [263, 288] on input "Controleer" at bounding box center [361, 293] width 393 height 18
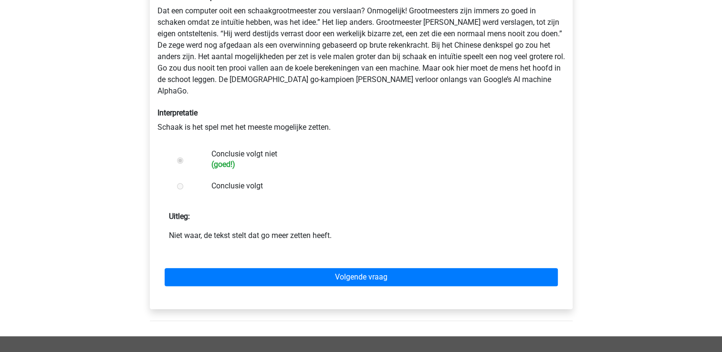
scroll to position [192, 0]
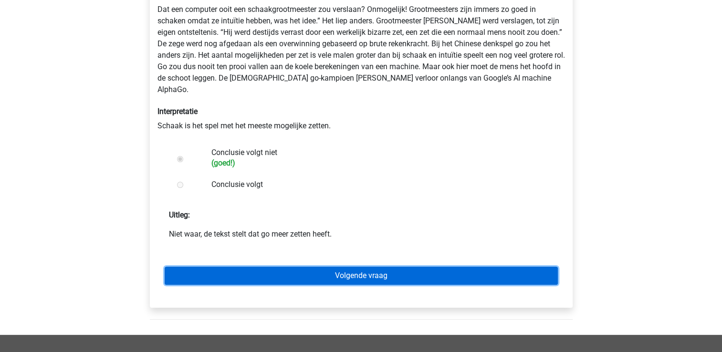
click at [362, 268] on link "Volgende vraag" at bounding box center [361, 276] width 393 height 18
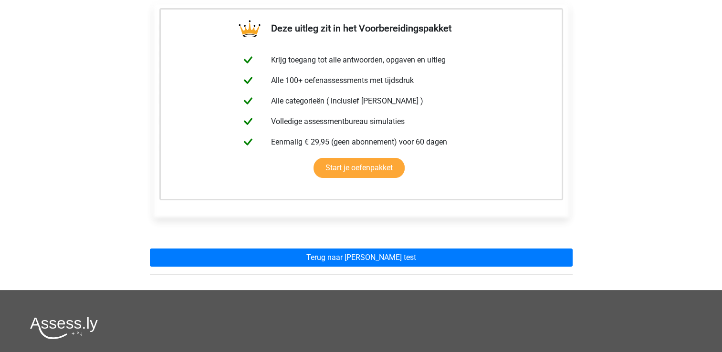
scroll to position [193, 0]
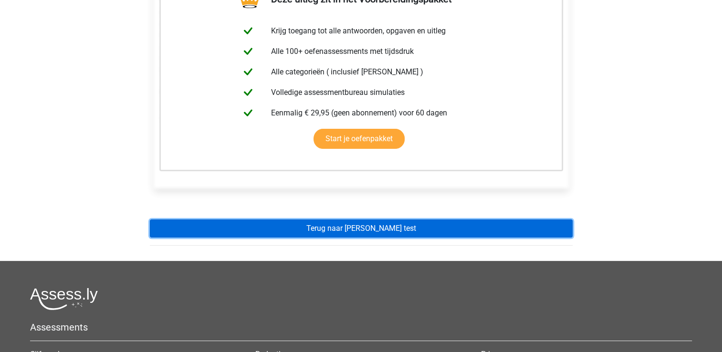
click at [349, 220] on link "Terug naar watson glaser test" at bounding box center [361, 228] width 423 height 18
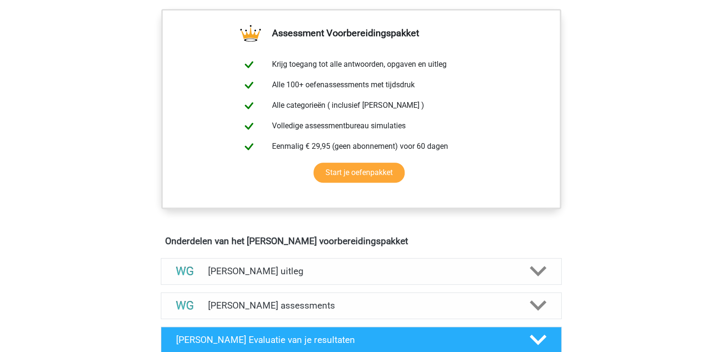
scroll to position [423, 0]
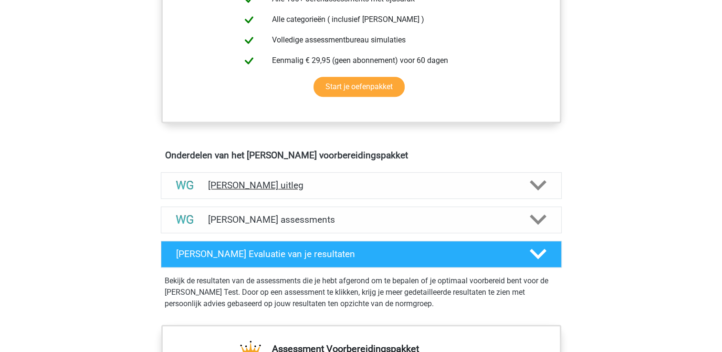
click at [306, 188] on h4 "Watson Glaser uitleg" at bounding box center [361, 185] width 306 height 11
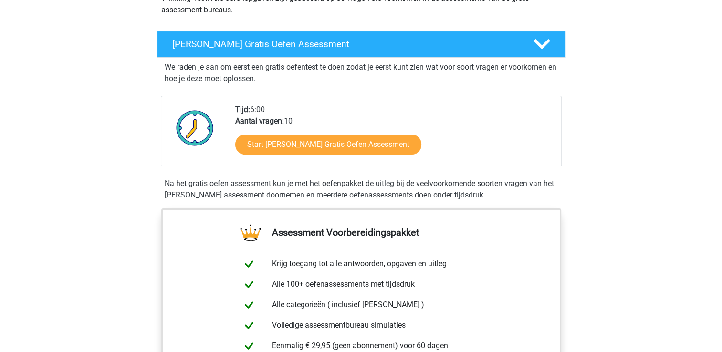
scroll to position [137, 0]
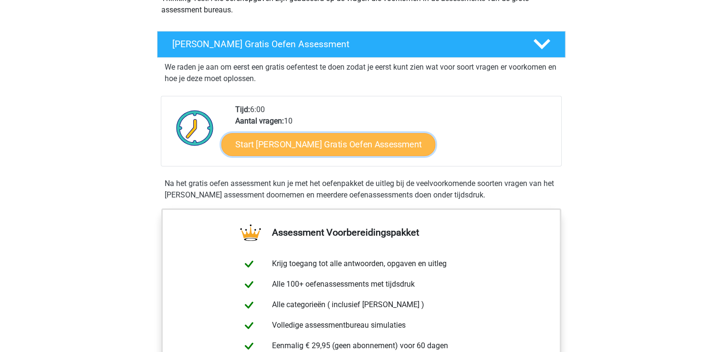
click at [290, 141] on link "Start Watson Glaser Gratis Oefen Assessment" at bounding box center [328, 144] width 214 height 23
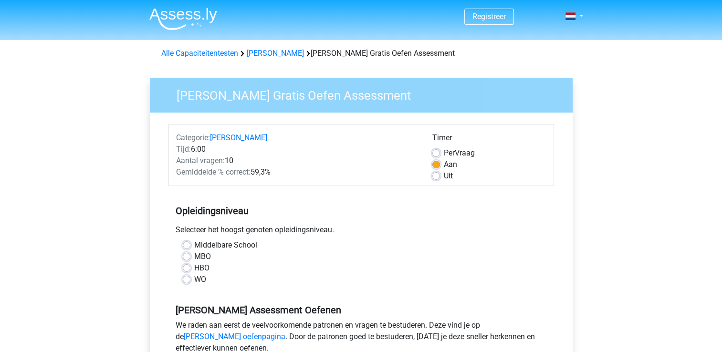
click at [194, 282] on label "WO" at bounding box center [200, 279] width 12 height 11
click at [185, 282] on input "WO" at bounding box center [187, 279] width 8 height 10
radio input "true"
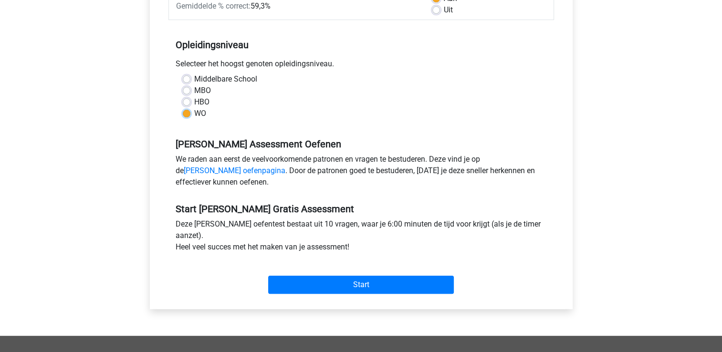
scroll to position [183, 0]
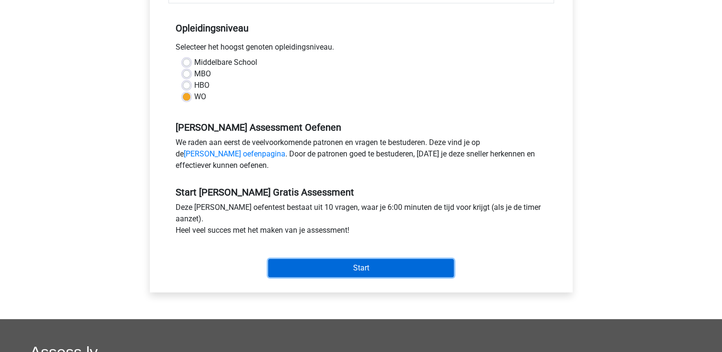
click at [351, 267] on input "Start" at bounding box center [361, 268] width 186 height 18
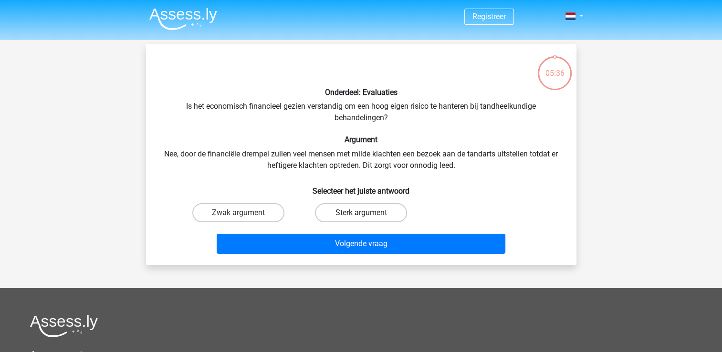
click at [331, 213] on label "Sterk argument" at bounding box center [361, 212] width 92 height 19
click at [361, 213] on input "Sterk argument" at bounding box center [364, 216] width 6 height 6
radio input "true"
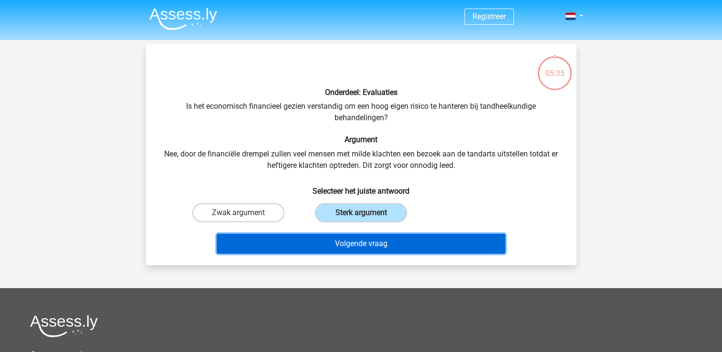
click at [345, 247] on button "Volgende vraag" at bounding box center [361, 244] width 289 height 20
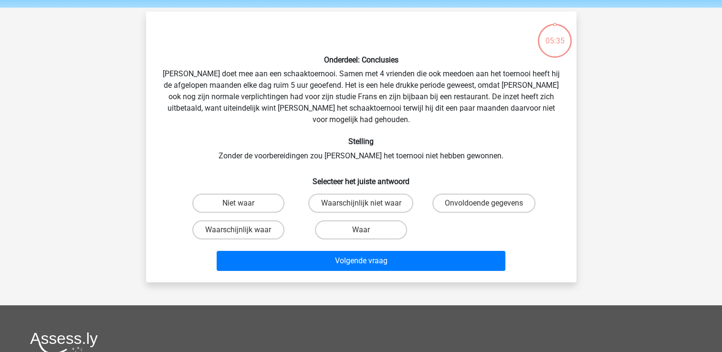
scroll to position [44, 0]
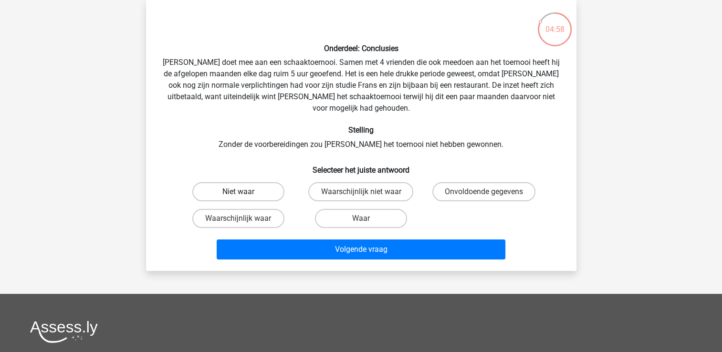
click at [257, 182] on label "Niet waar" at bounding box center [238, 191] width 92 height 19
click at [244, 192] on input "Niet waar" at bounding box center [241, 195] width 6 height 6
radio input "true"
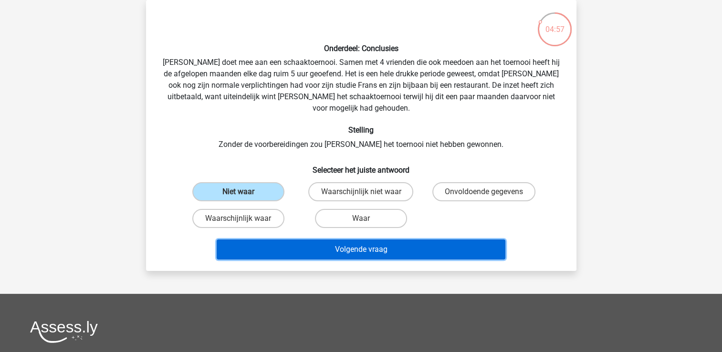
click at [337, 240] on button "Volgende vraag" at bounding box center [361, 250] width 289 height 20
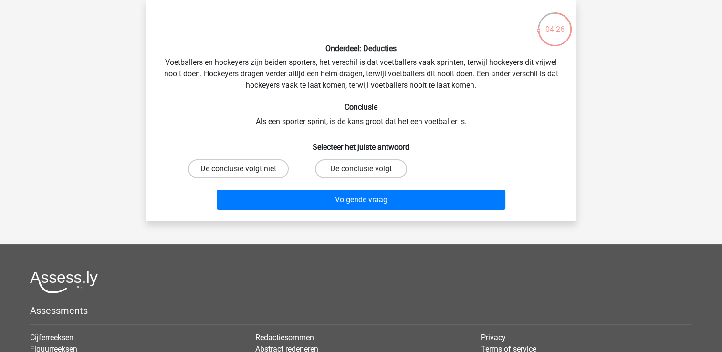
click at [269, 167] on label "De conclusie volgt niet" at bounding box center [238, 168] width 101 height 19
click at [244, 169] on input "De conclusie volgt niet" at bounding box center [241, 172] width 6 height 6
radio input "true"
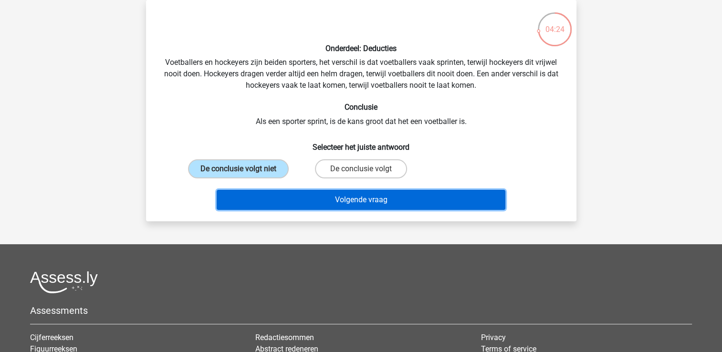
click at [342, 200] on button "Volgende vraag" at bounding box center [361, 200] width 289 height 20
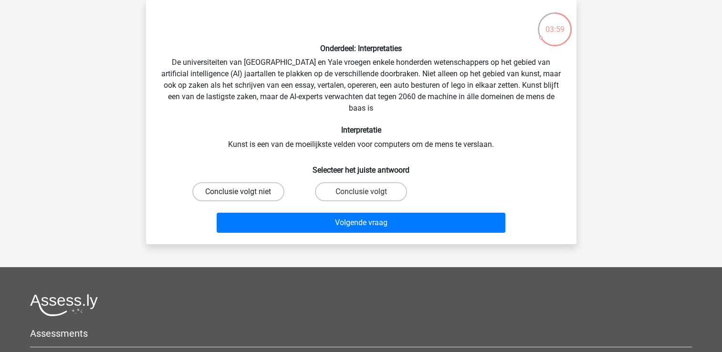
click at [252, 191] on label "Conclusie volgt niet" at bounding box center [238, 191] width 92 height 19
click at [244, 192] on input "Conclusie volgt niet" at bounding box center [241, 195] width 6 height 6
radio input "true"
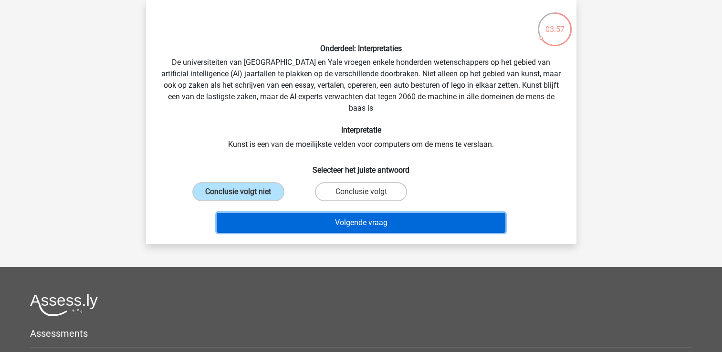
click at [285, 221] on button "Volgende vraag" at bounding box center [361, 223] width 289 height 20
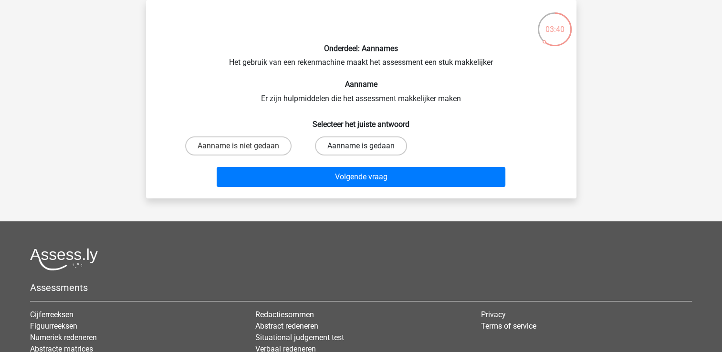
click at [360, 146] on label "Aanname is gedaan" at bounding box center [361, 145] width 92 height 19
click at [361, 146] on input "Aanname is gedaan" at bounding box center [364, 149] width 6 height 6
radio input "true"
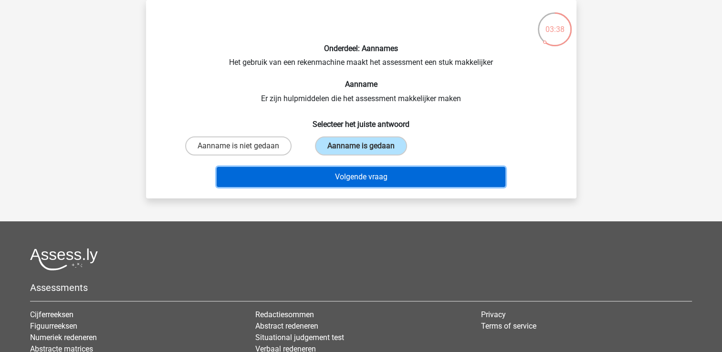
click at [357, 178] on button "Volgende vraag" at bounding box center [361, 177] width 289 height 20
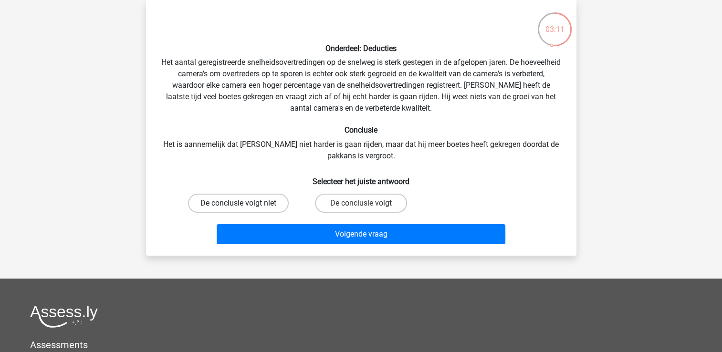
click at [263, 198] on label "De conclusie volgt niet" at bounding box center [238, 203] width 101 height 19
click at [244, 203] on input "De conclusie volgt niet" at bounding box center [241, 206] width 6 height 6
radio input "true"
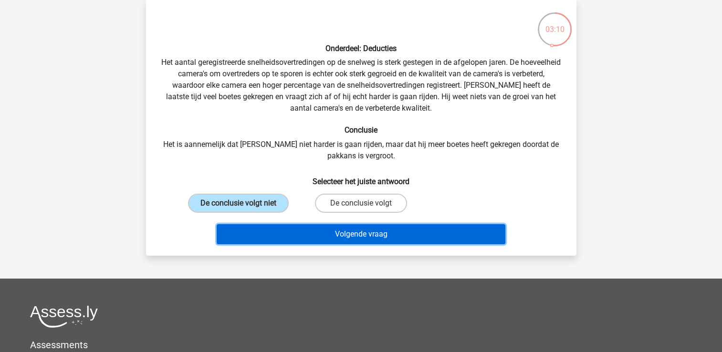
click at [316, 229] on button "Volgende vraag" at bounding box center [361, 234] width 289 height 20
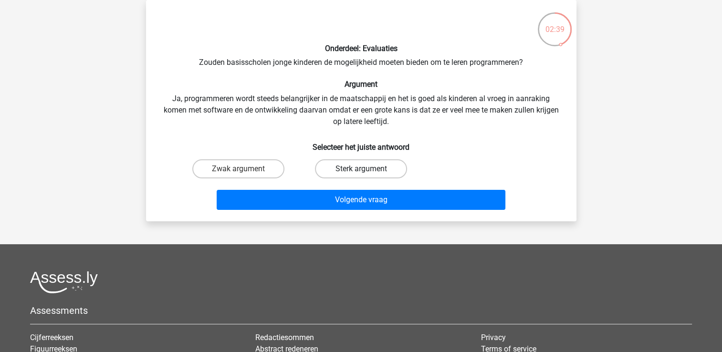
click at [368, 167] on label "Sterk argument" at bounding box center [361, 168] width 92 height 19
click at [367, 169] on input "Sterk argument" at bounding box center [364, 172] width 6 height 6
radio input "true"
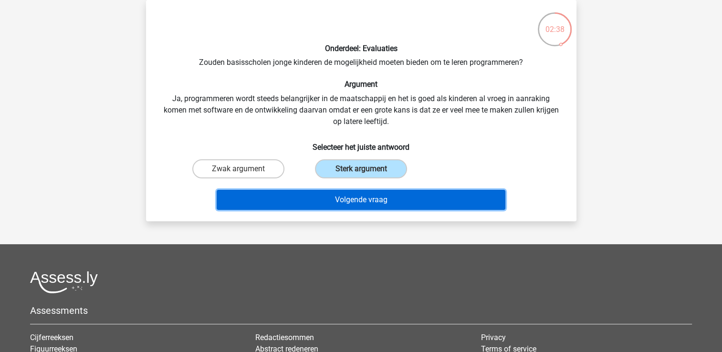
click at [370, 199] on button "Volgende vraag" at bounding box center [361, 200] width 289 height 20
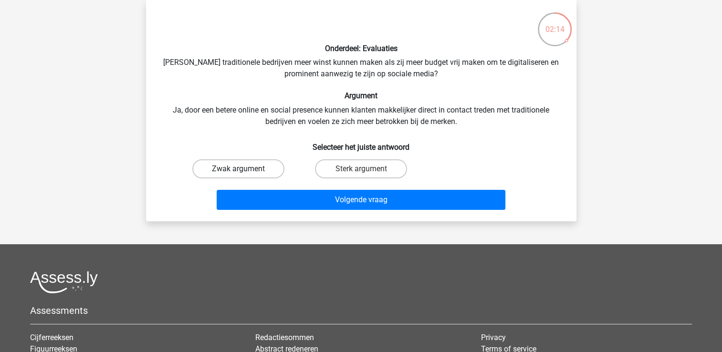
click at [252, 165] on label "Zwak argument" at bounding box center [238, 168] width 92 height 19
click at [244, 169] on input "Zwak argument" at bounding box center [241, 172] width 6 height 6
radio input "true"
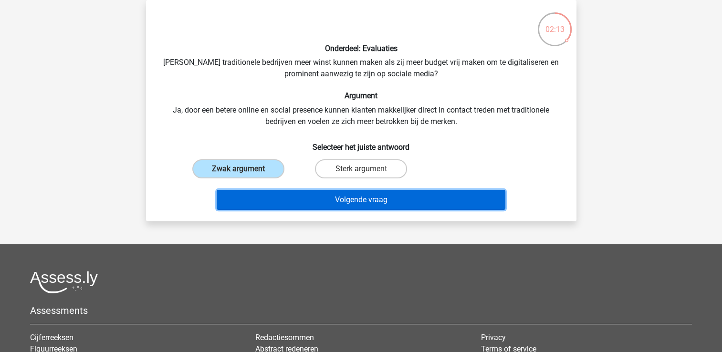
click at [316, 194] on button "Volgende vraag" at bounding box center [361, 200] width 289 height 20
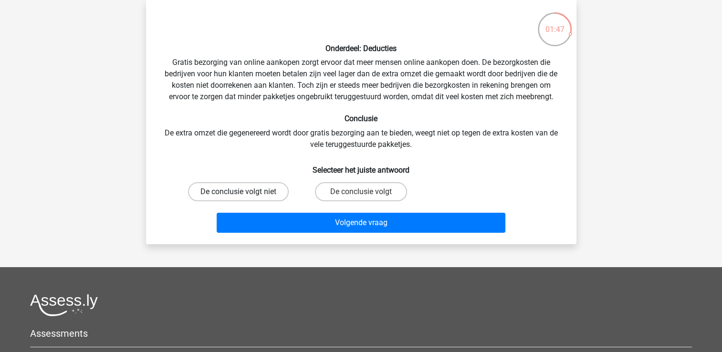
click at [252, 194] on label "De conclusie volgt niet" at bounding box center [238, 191] width 101 height 19
click at [244, 194] on input "De conclusie volgt niet" at bounding box center [241, 195] width 6 height 6
radio input "true"
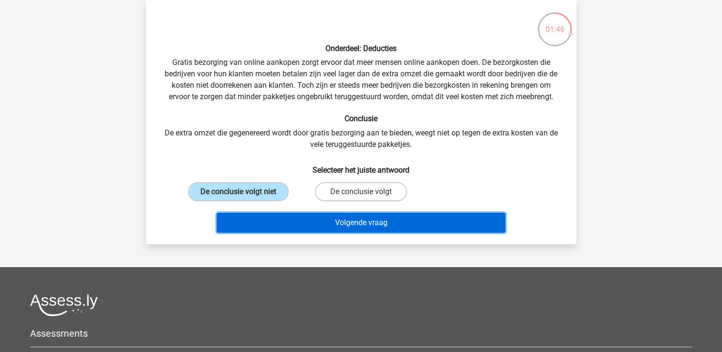
click at [292, 220] on button "Volgende vraag" at bounding box center [361, 223] width 289 height 20
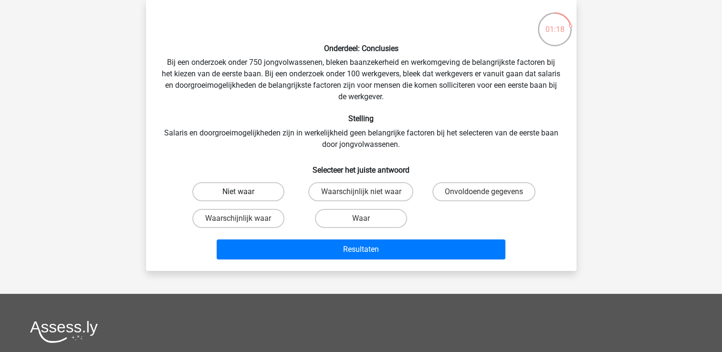
click at [258, 190] on label "Niet waar" at bounding box center [238, 191] width 92 height 19
click at [244, 192] on input "Niet waar" at bounding box center [241, 195] width 6 height 6
radio input "true"
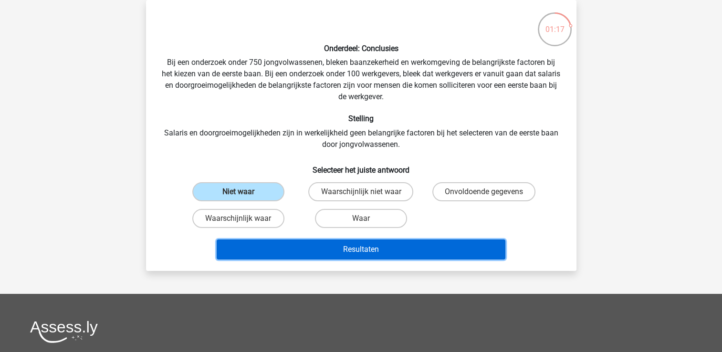
click at [330, 246] on button "Resultaten" at bounding box center [361, 250] width 289 height 20
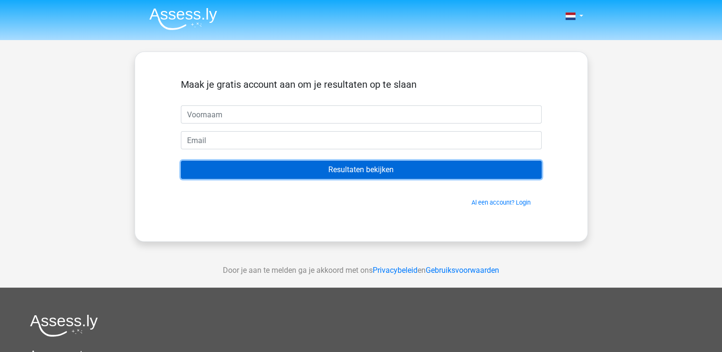
click at [353, 165] on input "Resultaten bekijken" at bounding box center [361, 170] width 361 height 18
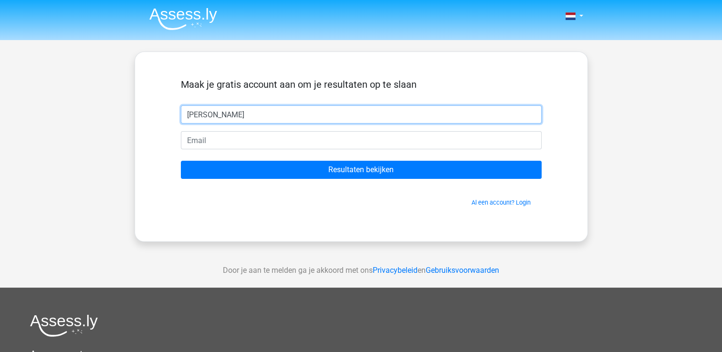
type input "chris"
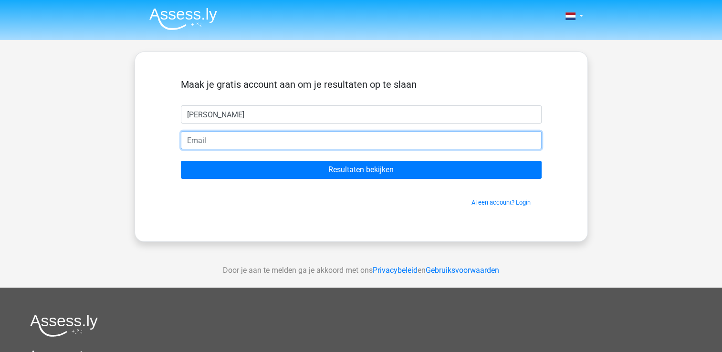
click at [215, 138] on input "email" at bounding box center [361, 140] width 361 height 18
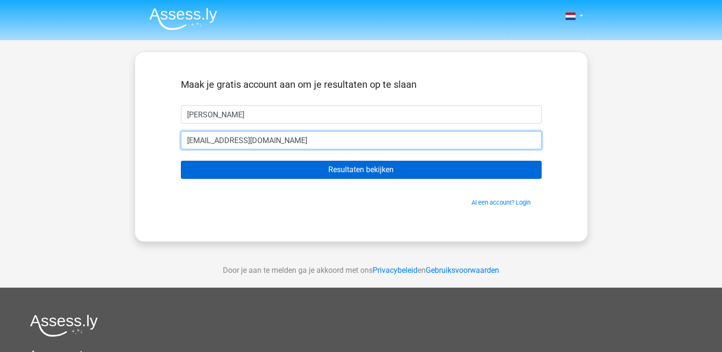
type input "[EMAIL_ADDRESS][DOMAIN_NAME]"
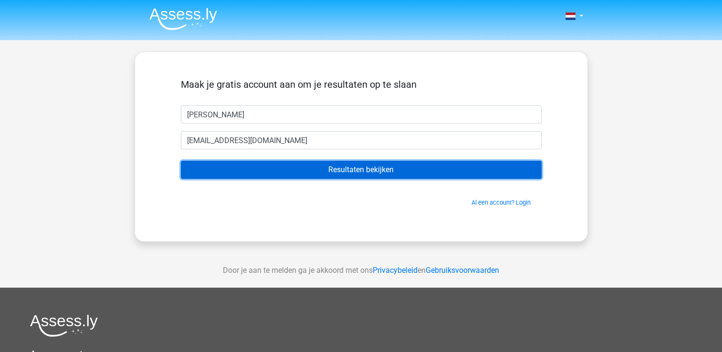
click at [323, 172] on input "Resultaten bekijken" at bounding box center [361, 170] width 361 height 18
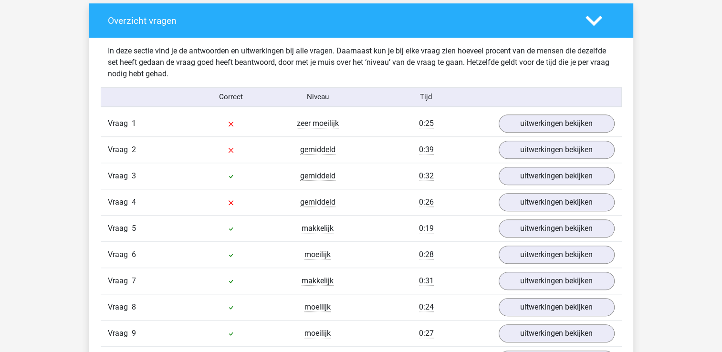
scroll to position [716, 0]
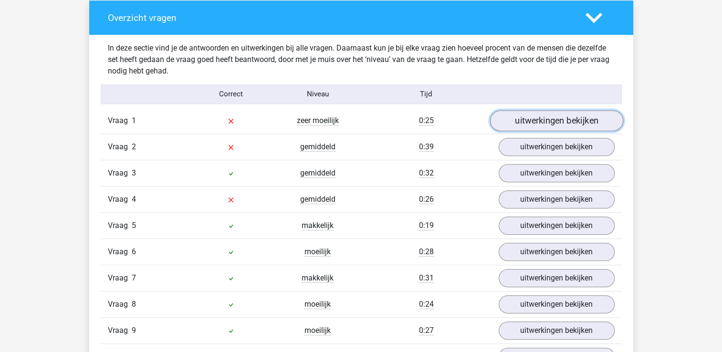
click at [546, 123] on link "uitwerkingen bekijken" at bounding box center [556, 120] width 133 height 21
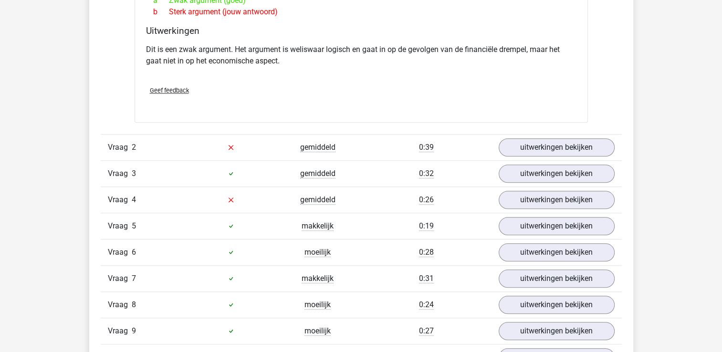
scroll to position [958, 0]
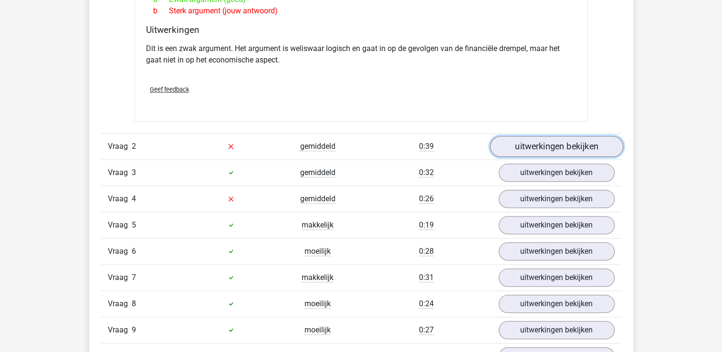
click at [537, 146] on link "uitwerkingen bekijken" at bounding box center [556, 146] width 133 height 21
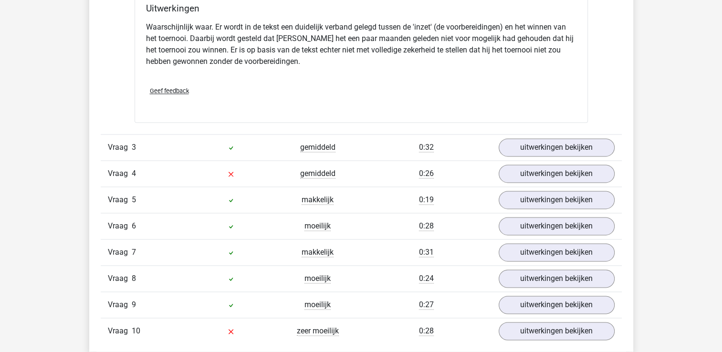
scroll to position [1304, 0]
click at [572, 171] on link "uitwerkingen bekijken" at bounding box center [556, 174] width 133 height 21
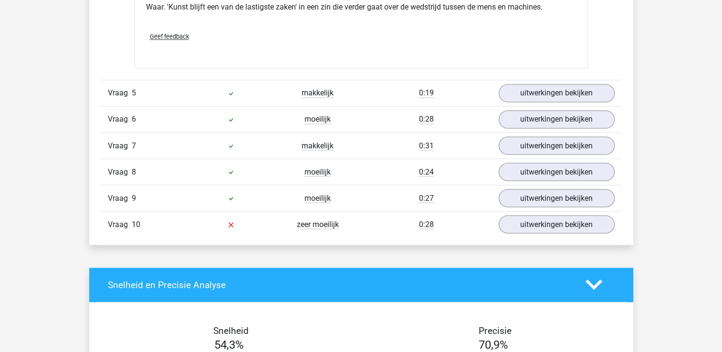
scroll to position [1666, 0]
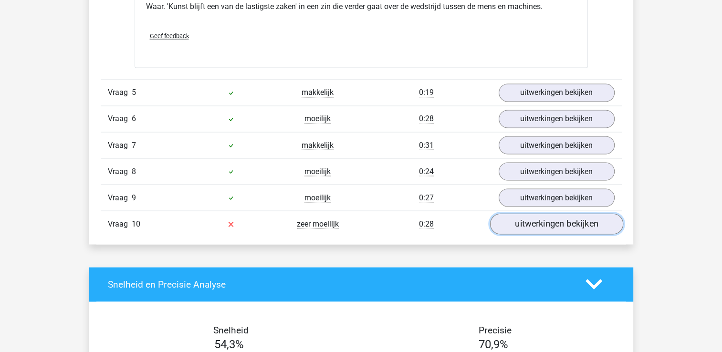
click at [525, 226] on link "uitwerkingen bekijken" at bounding box center [556, 223] width 133 height 21
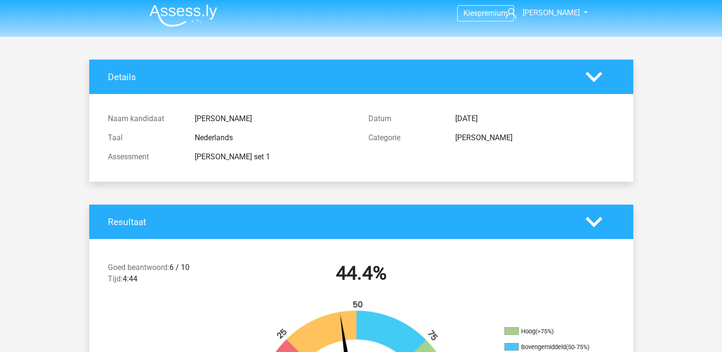
scroll to position [0, 0]
